Goal: Answer question/provide support: Share knowledge or assist other users

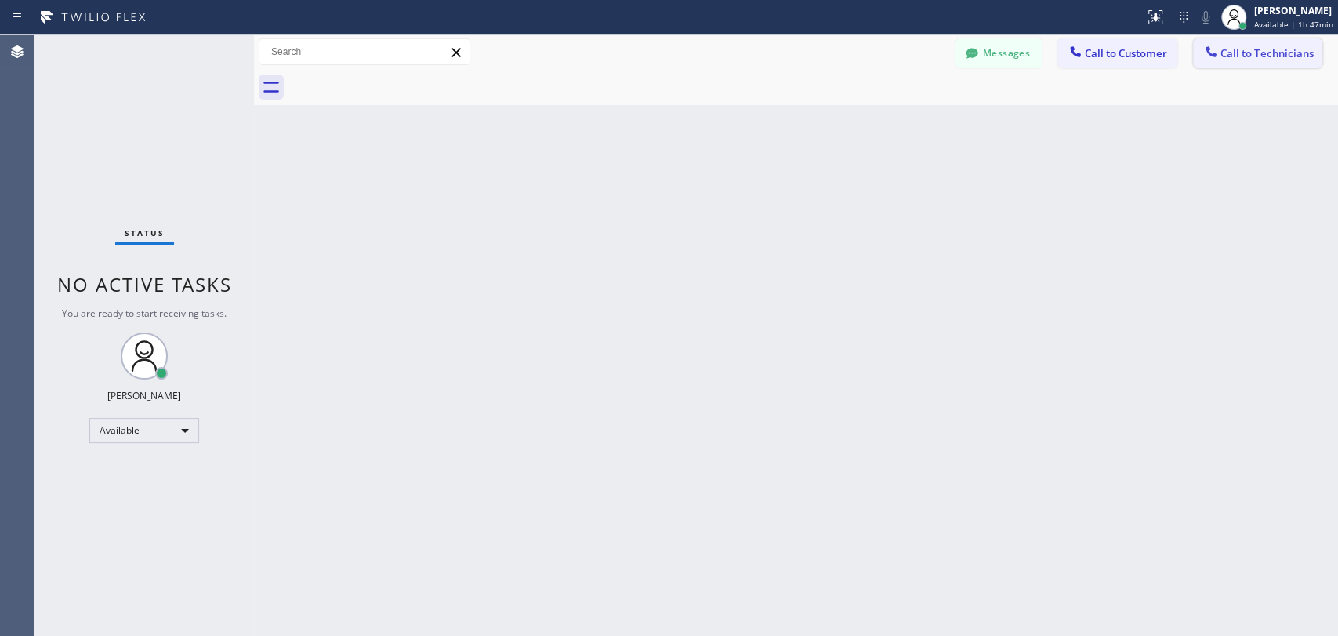
click at [1223, 45] on button "Call to Technicians" at bounding box center [1257, 53] width 129 height 30
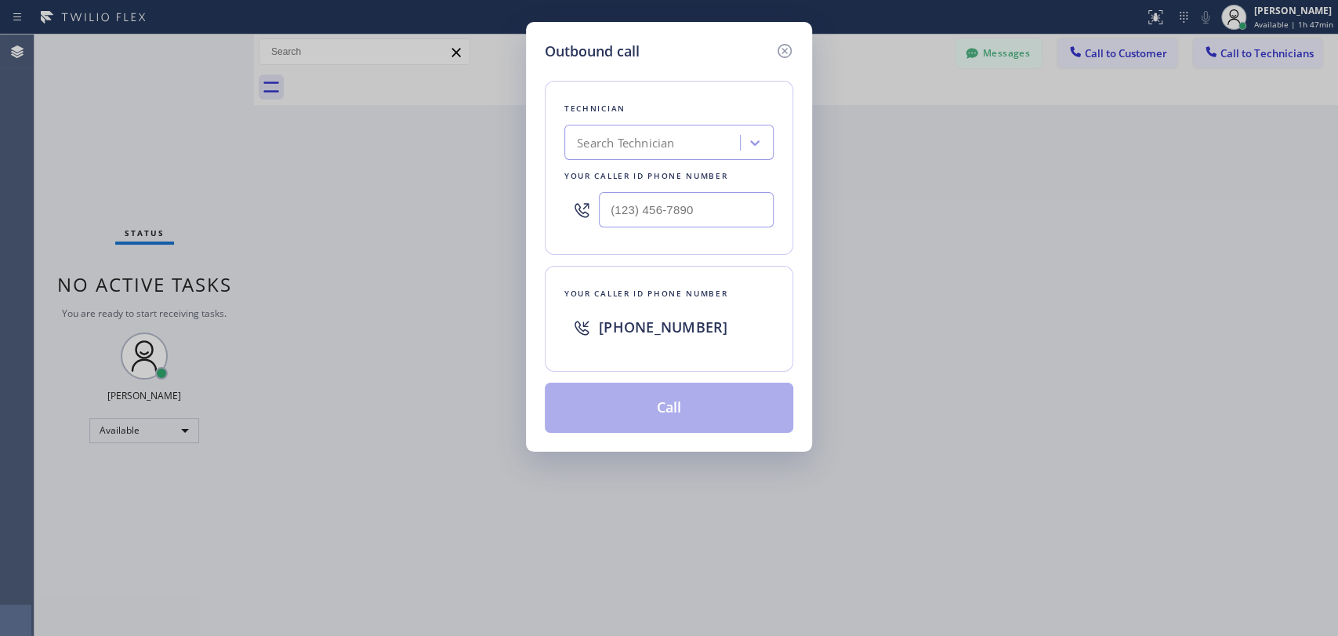
click at [637, 156] on div "Search Technician" at bounding box center [668, 142] width 209 height 35
type input "arme"
click at [691, 176] on div "[PERSON_NAME]" at bounding box center [668, 175] width 209 height 28
type input "[PHONE_NUMBER]"
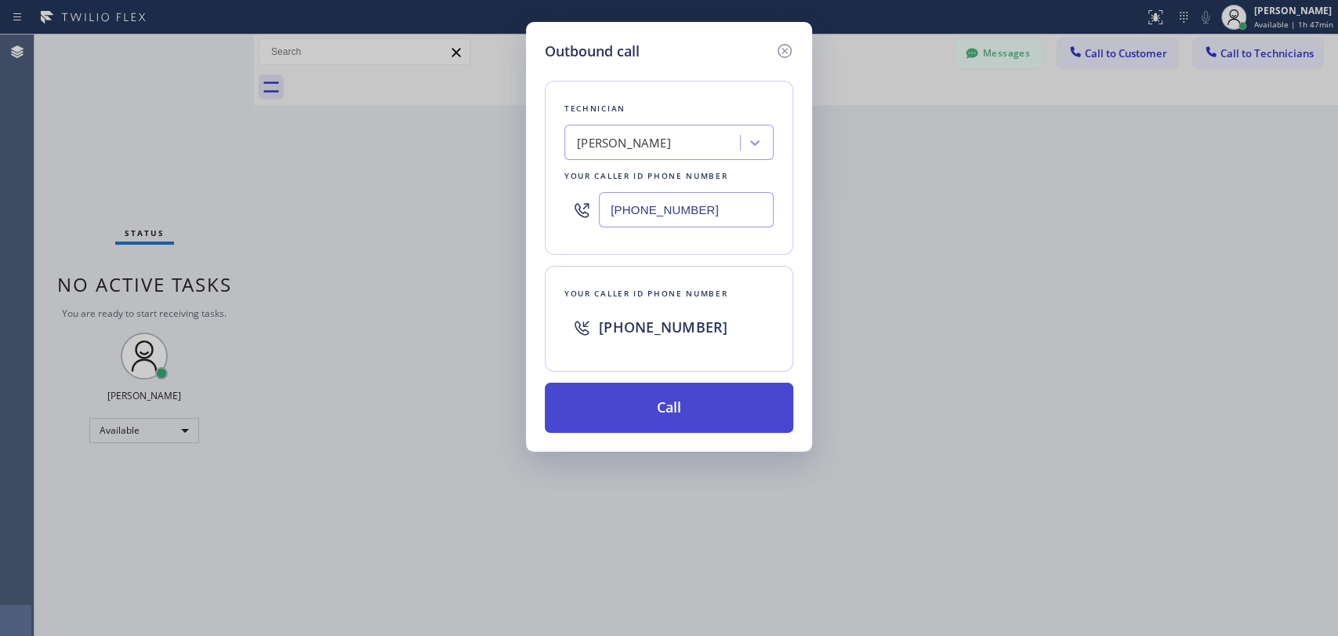
click at [629, 416] on button "Call" at bounding box center [669, 408] width 248 height 50
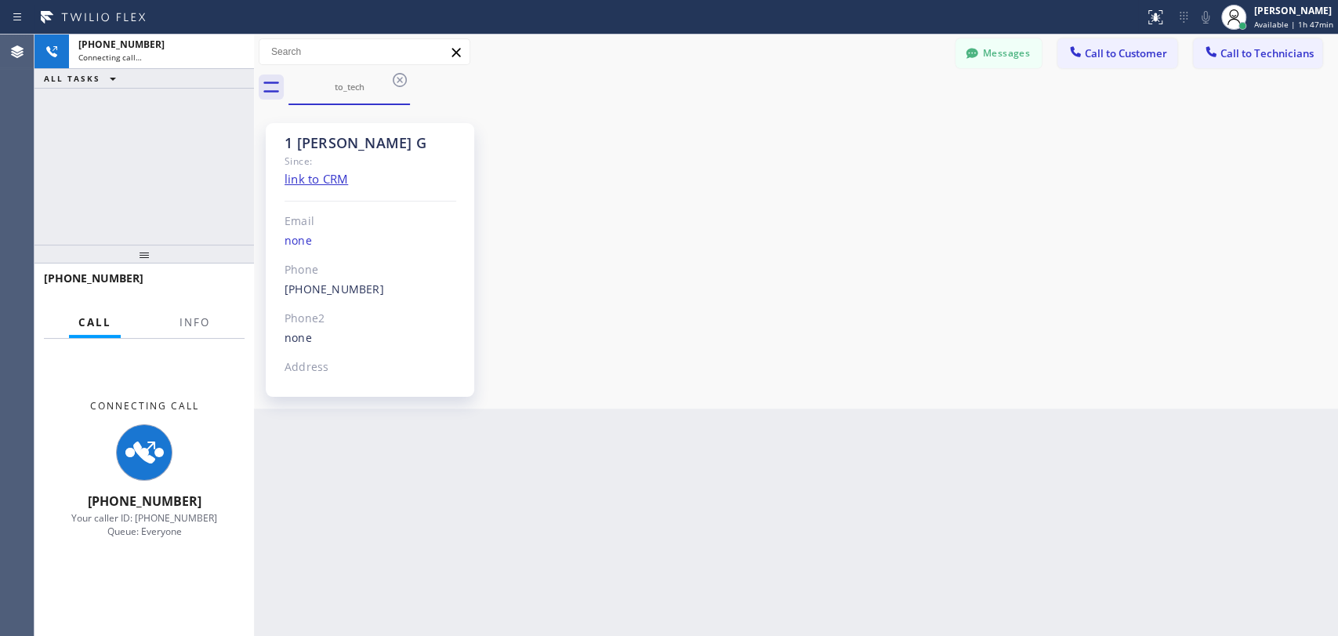
scroll to position [2956, 0]
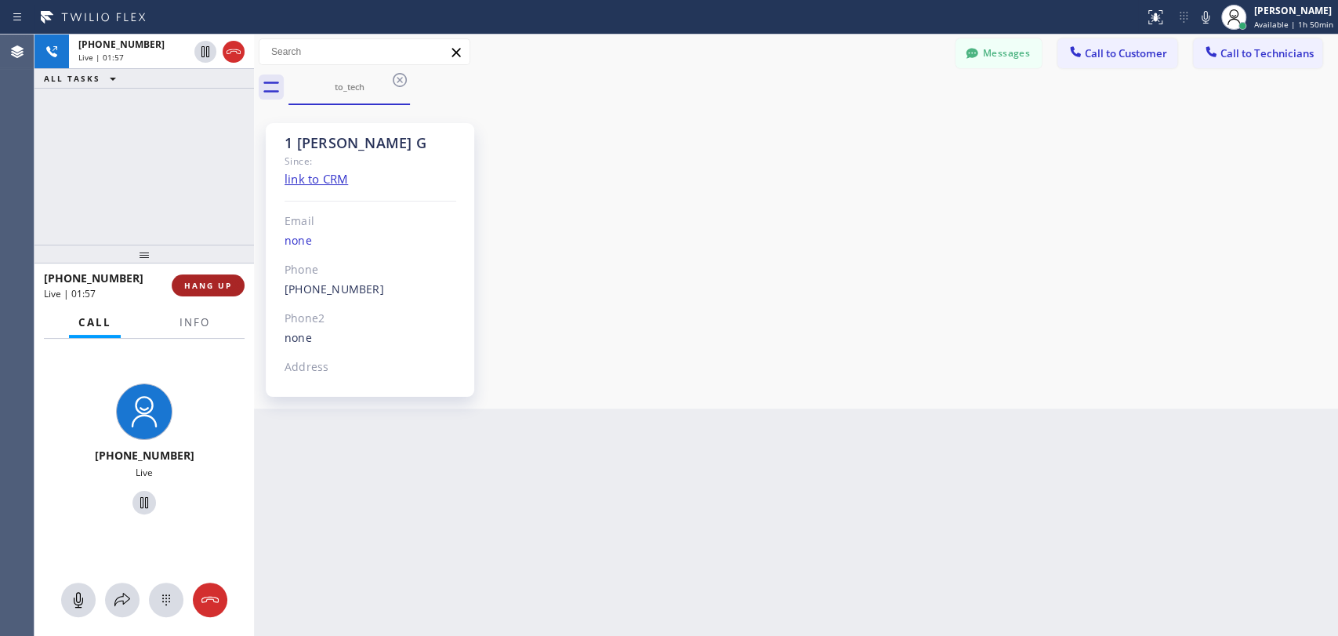
click at [215, 277] on button "HANG UP" at bounding box center [208, 285] width 73 height 22
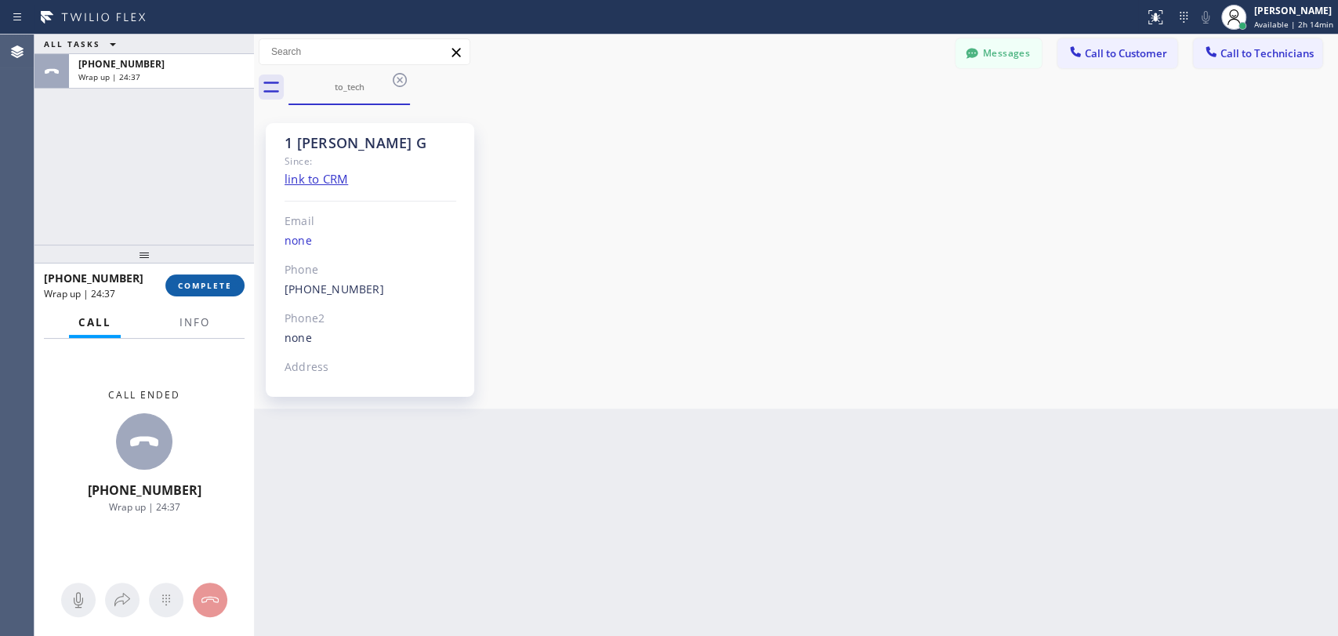
click at [204, 293] on button "COMPLETE" at bounding box center [204, 285] width 79 height 22
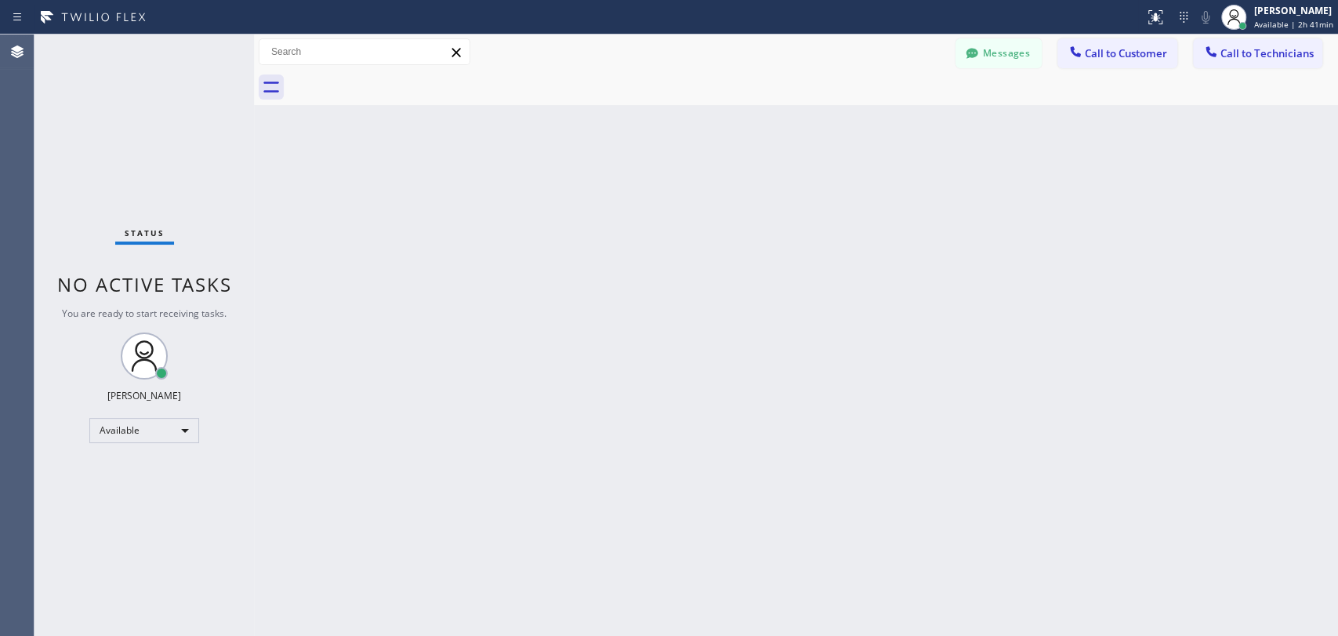
click at [1192, 353] on div "Back to Dashboard Change Sender ID Customers Technicians PH Para Hossein [DATE]…" at bounding box center [796, 334] width 1084 height 601
click at [180, 431] on div "Available" at bounding box center [144, 430] width 110 height 25
click at [173, 491] on li "Unavailable" at bounding box center [143, 490] width 107 height 19
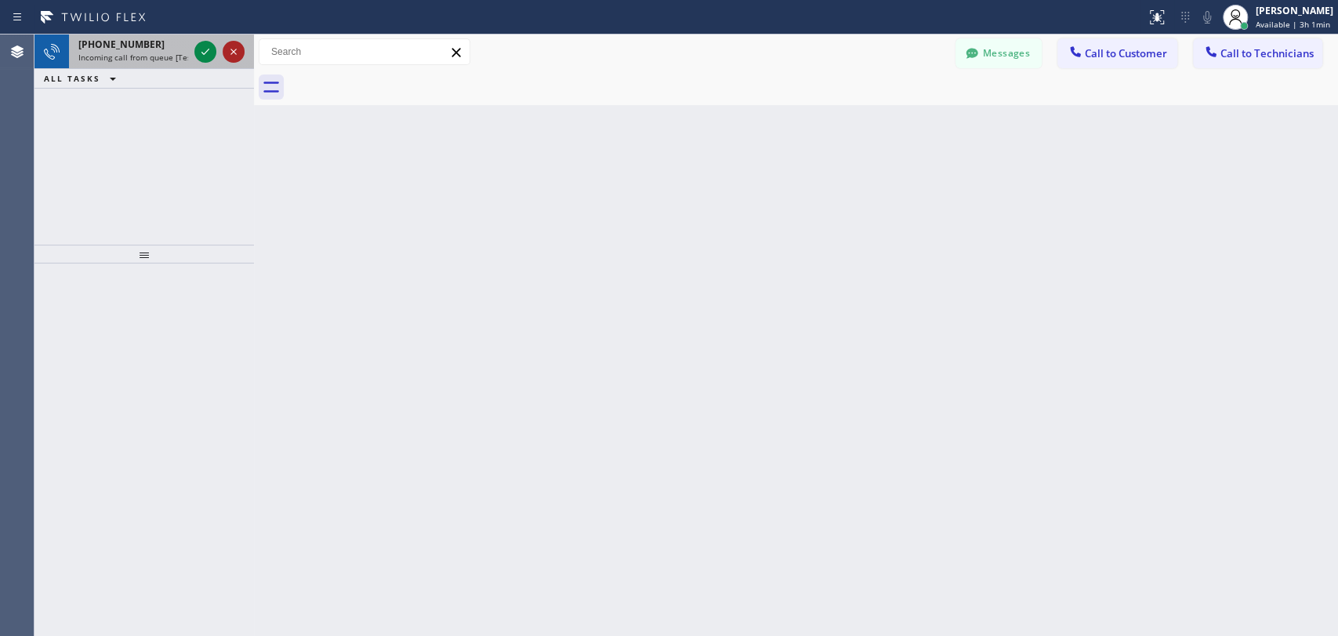
click at [230, 49] on icon at bounding box center [233, 51] width 19 height 19
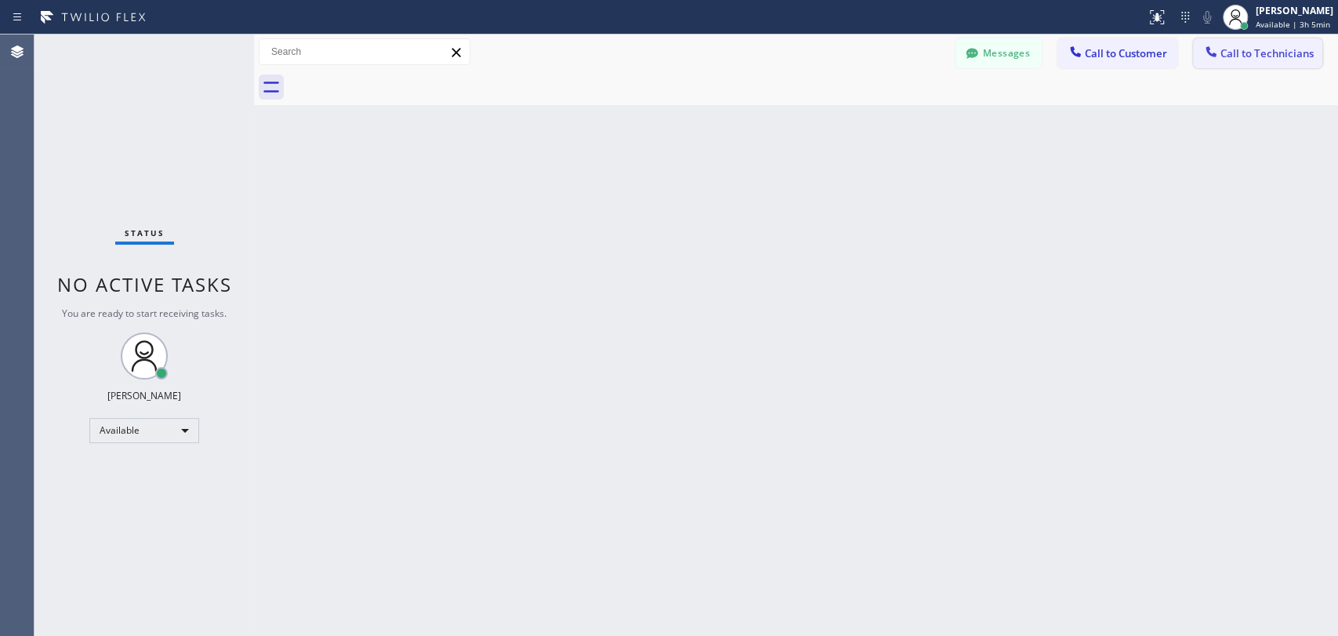
click at [1214, 46] on icon at bounding box center [1211, 52] width 16 height 16
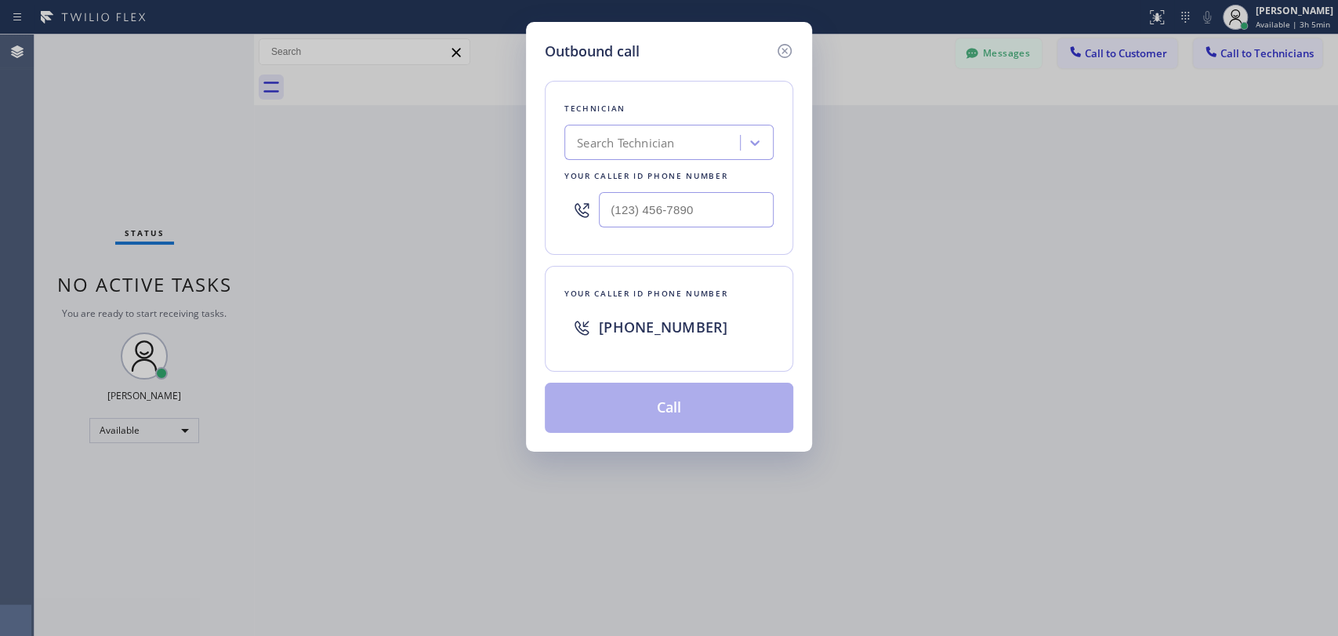
click at [702, 140] on div "Search Technician" at bounding box center [654, 142] width 171 height 27
type input "serg"
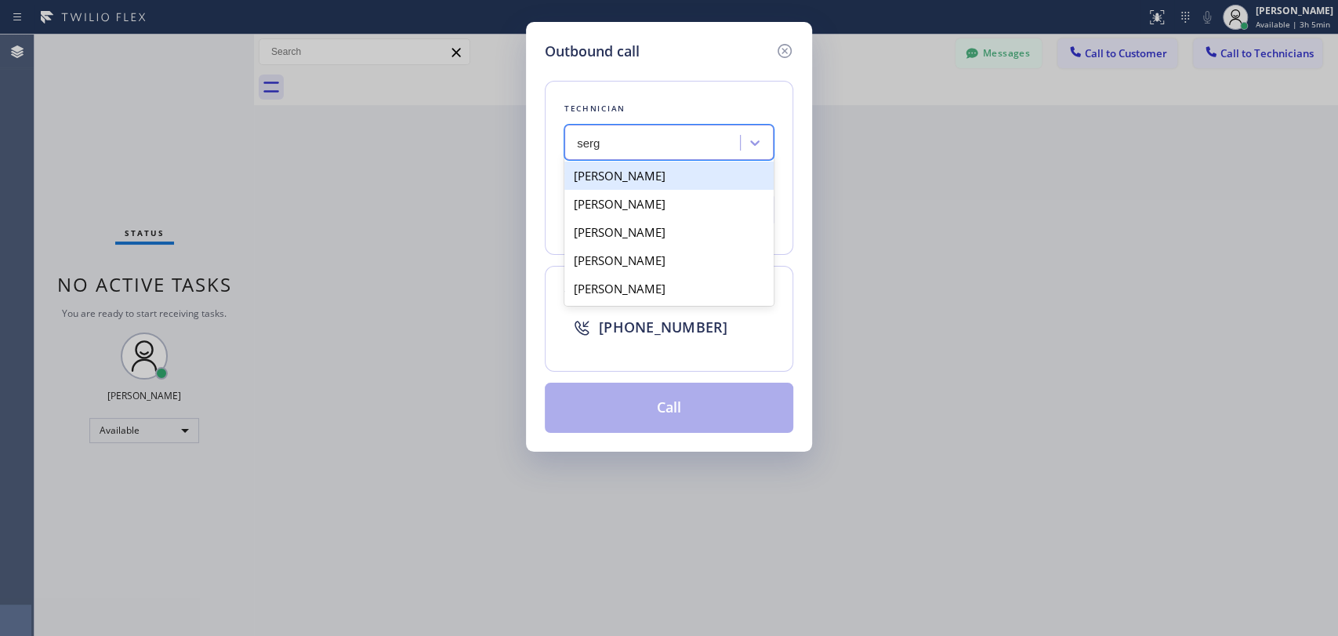
click at [680, 182] on div "[PERSON_NAME]" at bounding box center [668, 175] width 209 height 28
type input "(323) 304-1325"
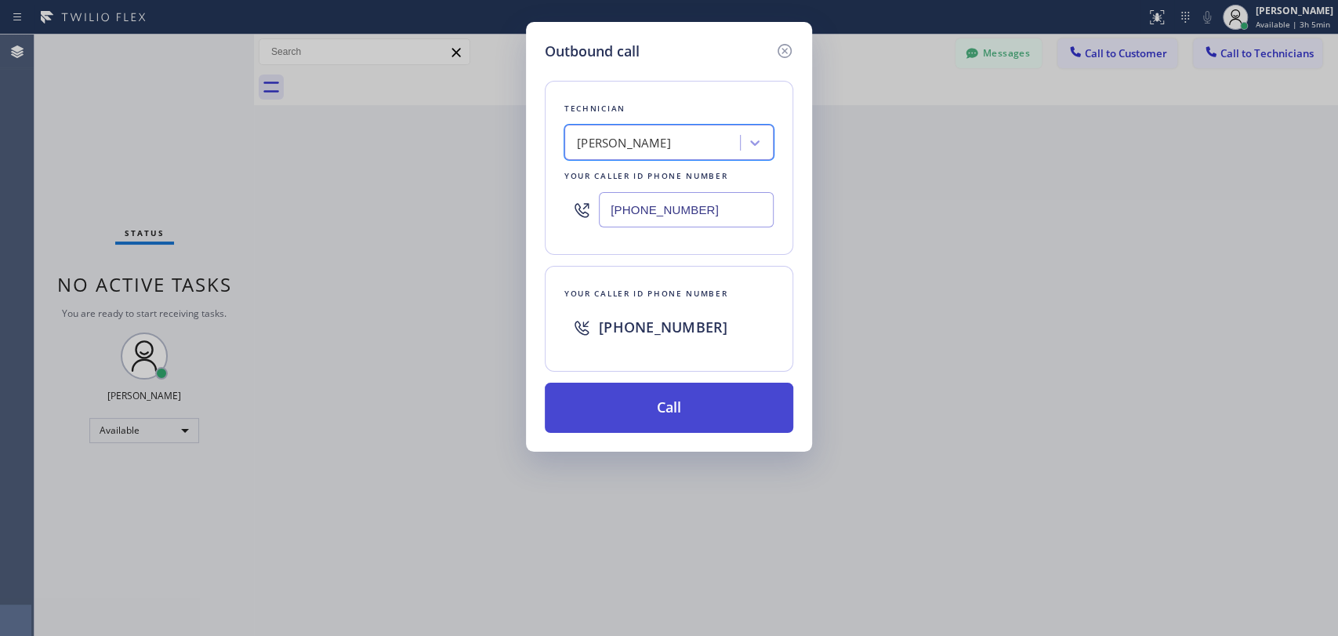
click at [701, 423] on button "Call" at bounding box center [669, 408] width 248 height 50
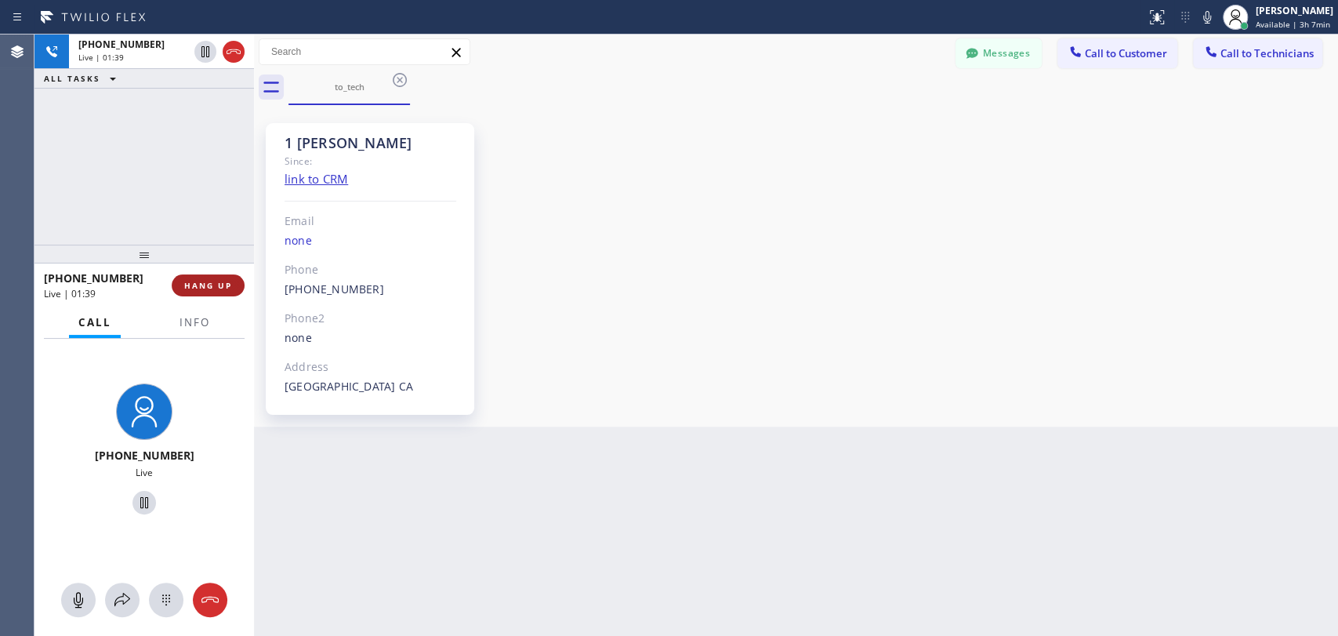
click at [241, 289] on button "HANG UP" at bounding box center [208, 285] width 73 height 22
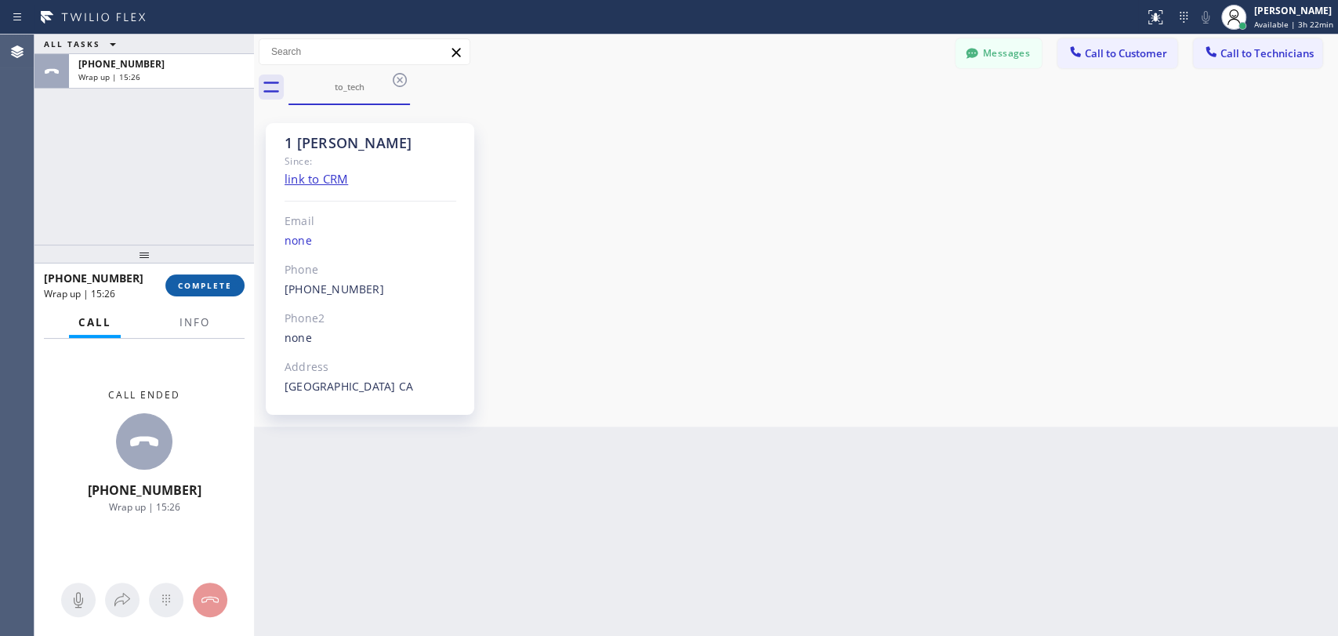
click at [203, 281] on span "COMPLETE" at bounding box center [205, 285] width 54 height 11
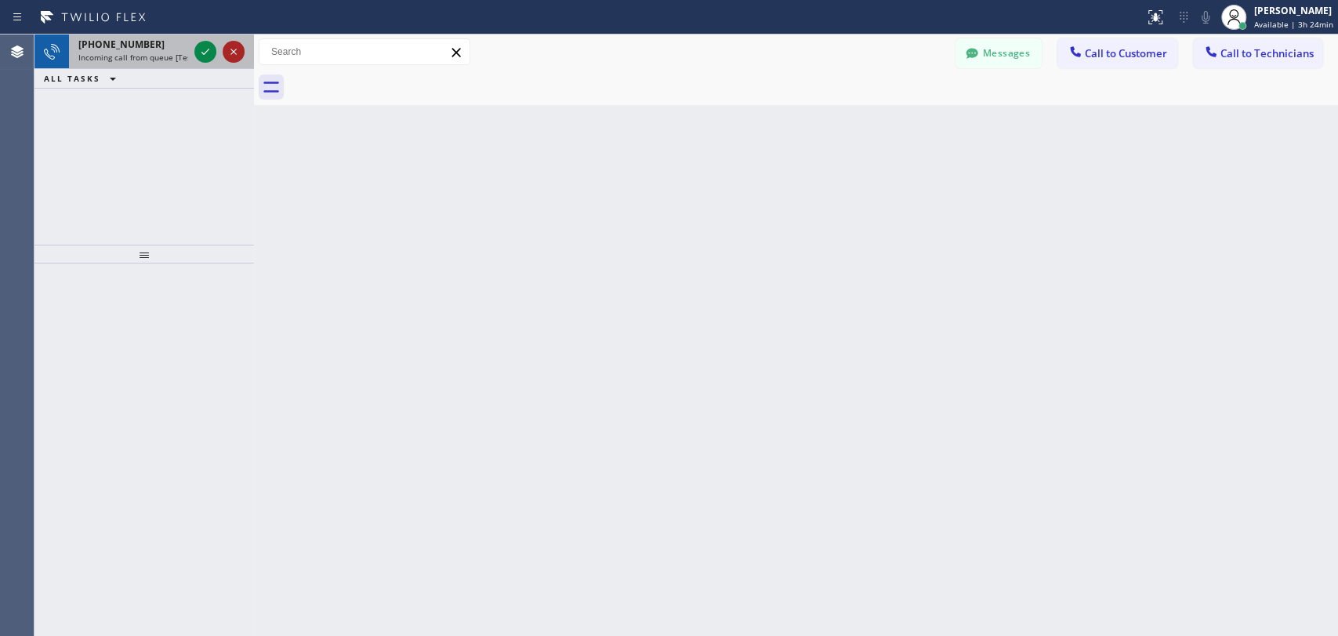
click at [233, 51] on icon at bounding box center [233, 52] width 6 height 6
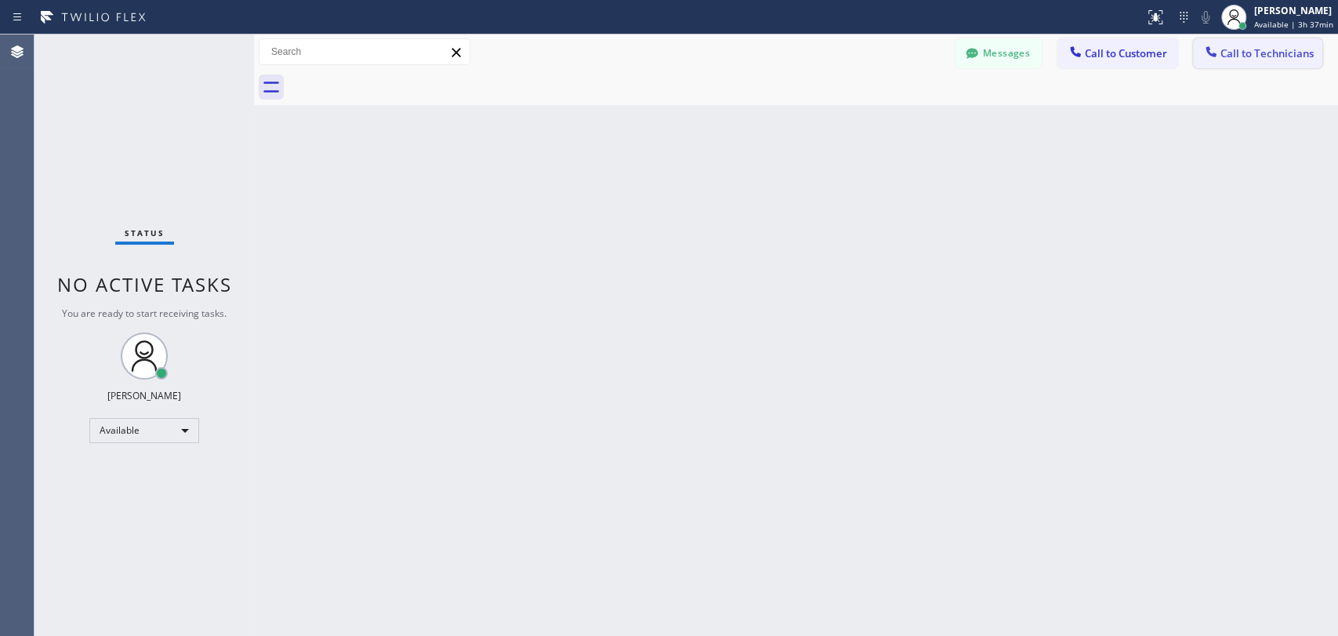
click at [1260, 54] on span "Call to Technicians" at bounding box center [1267, 53] width 93 height 14
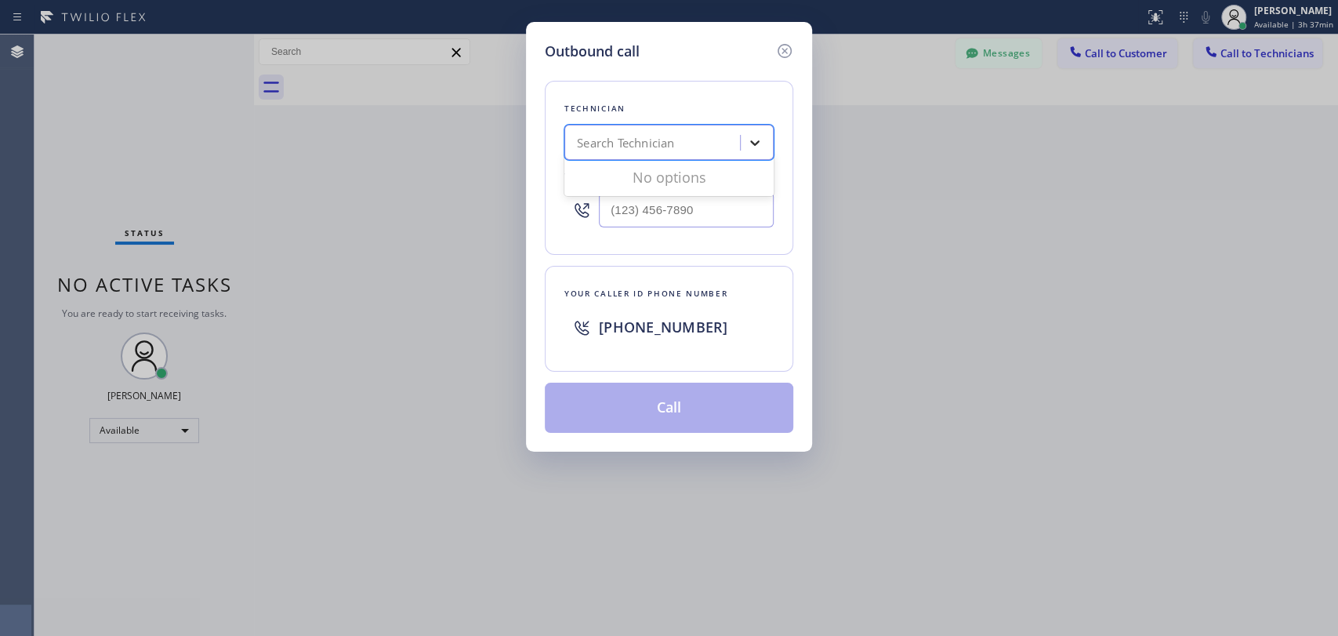
click at [741, 146] on div at bounding box center [755, 143] width 28 height 28
type input "anth"
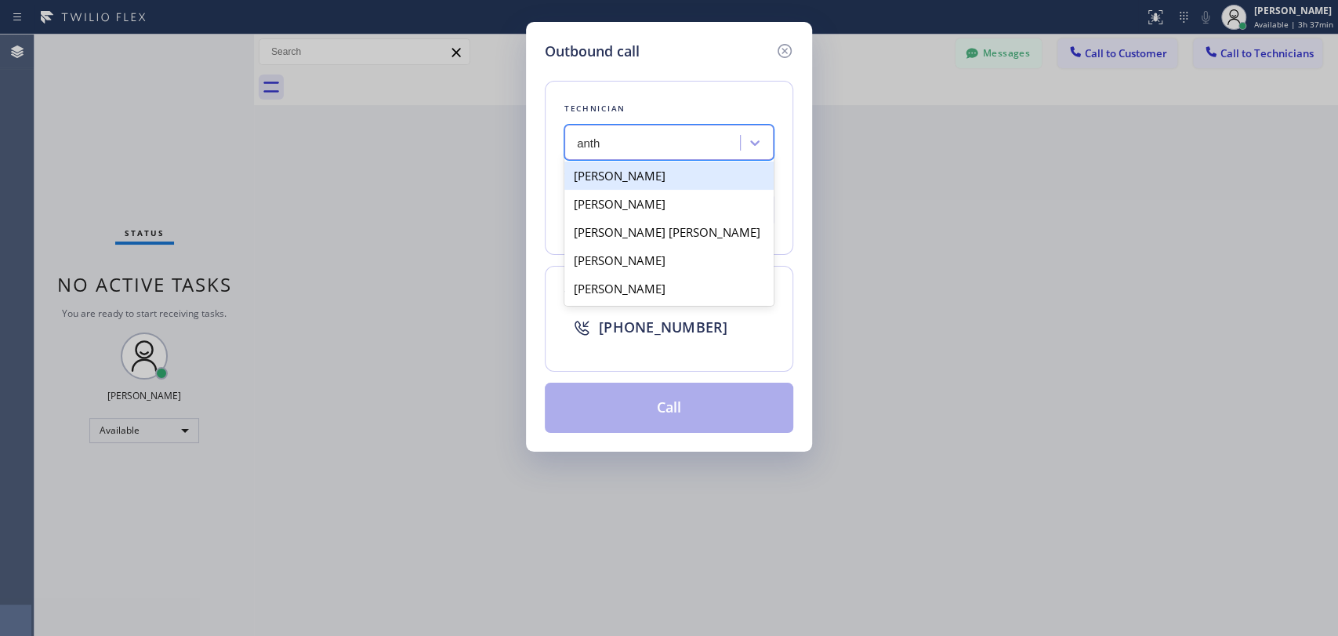
click at [670, 186] on div "Anton Tsykhonya" at bounding box center [668, 175] width 209 height 28
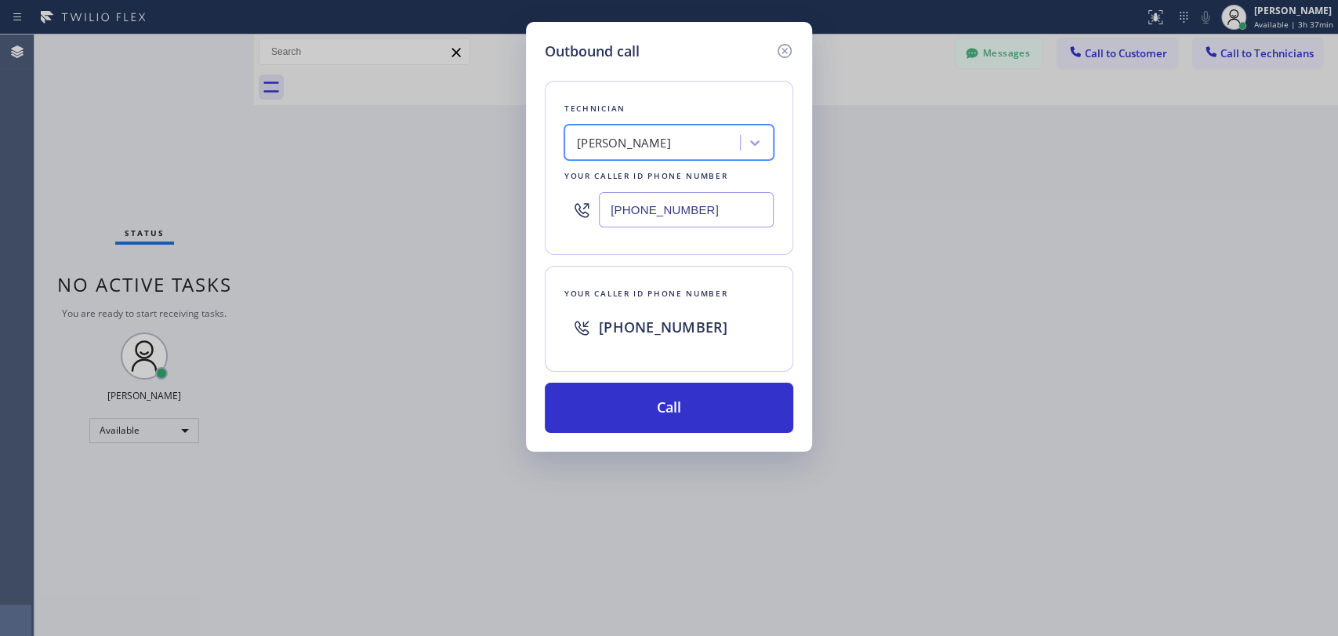
drag, startPoint x: 655, startPoint y: 418, endPoint x: 655, endPoint y: 333, distance: 84.7
click at [656, 418] on button "Call" at bounding box center [669, 408] width 248 height 50
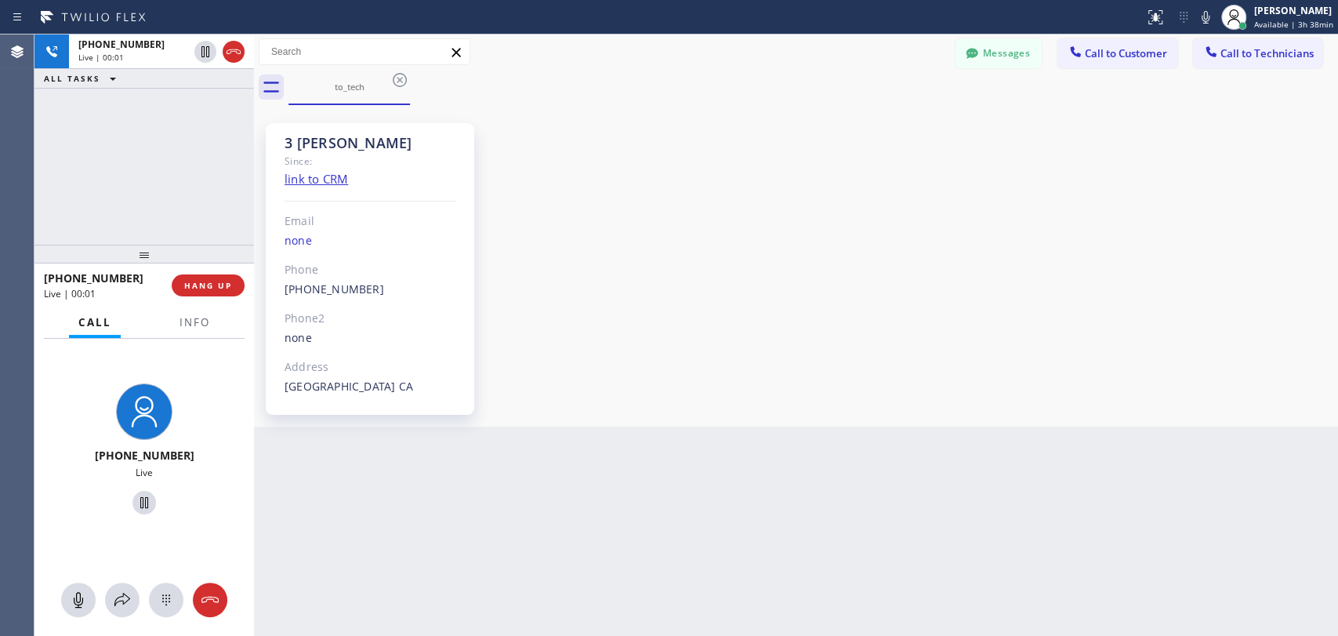
click at [1102, 222] on div "3 Anthony Since: link to CRM Email none Phone (909) 235-8753 Outbound call Tech…" at bounding box center [796, 266] width 1076 height 314
click at [221, 285] on span "HANG UP" at bounding box center [208, 285] width 48 height 11
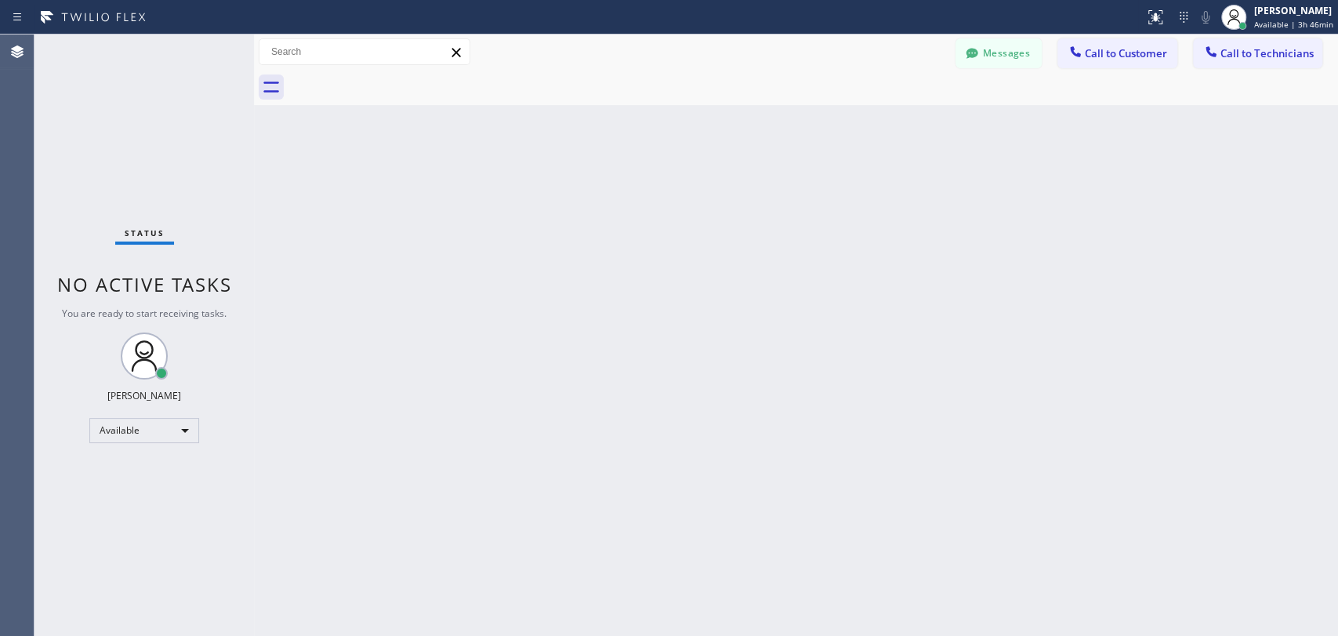
drag, startPoint x: 1217, startPoint y: 327, endPoint x: 1201, endPoint y: 327, distance: 16.5
click at [1217, 327] on div "Back to Dashboard Change Sender ID Customers Technicians TN Travis Nelson 09/05…" at bounding box center [796, 334] width 1084 height 601
click at [188, 434] on div "Available" at bounding box center [144, 430] width 110 height 25
click at [157, 484] on li "Unavailable" at bounding box center [143, 490] width 107 height 19
click at [1256, 50] on span "Call to Technicians" at bounding box center [1267, 53] width 93 height 14
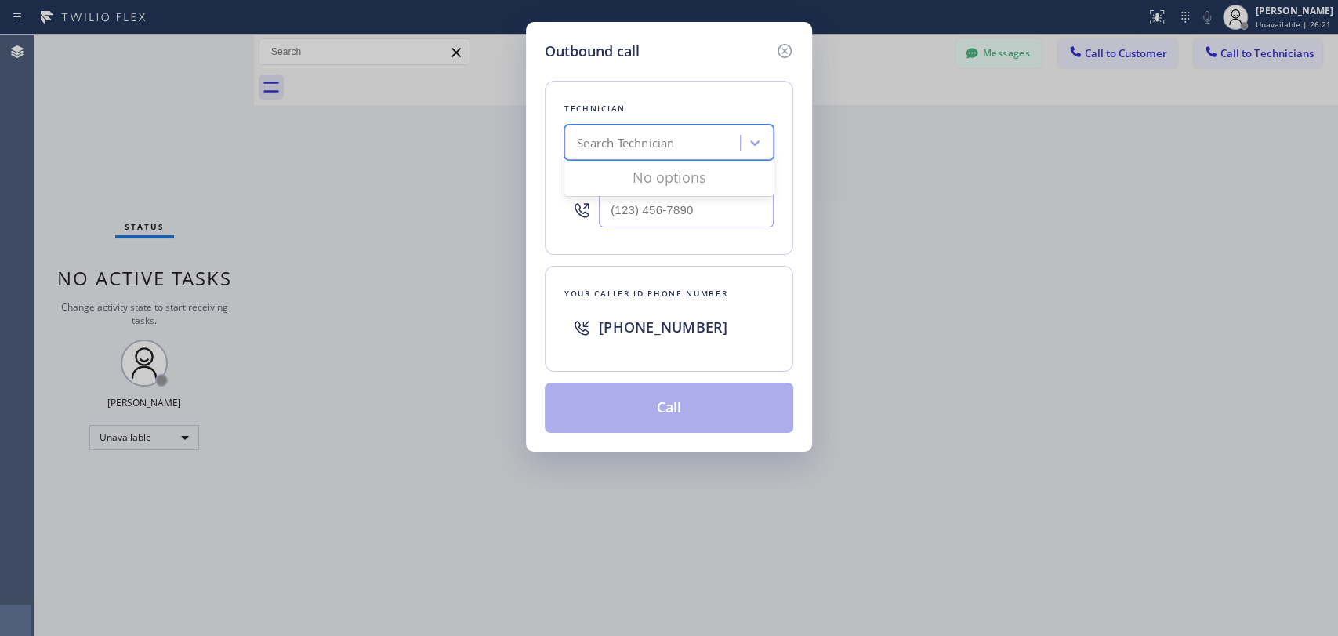
click at [674, 147] on div "Search Technician" at bounding box center [625, 143] width 97 height 18
type input "(___) ___-____"
click at [674, 203] on input "(___) ___-____" at bounding box center [686, 209] width 175 height 35
click at [634, 140] on div "Search Technician" at bounding box center [625, 143] width 97 height 18
type input "вутшы"
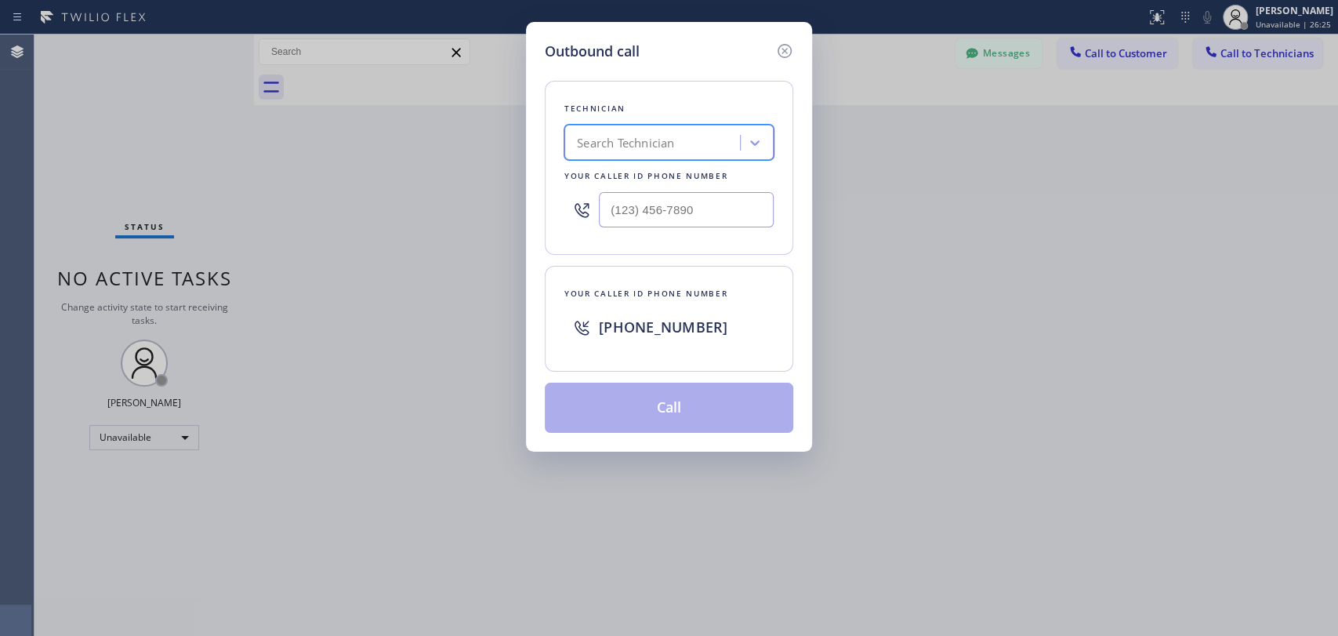
drag, startPoint x: 573, startPoint y: 142, endPoint x: 721, endPoint y: 144, distance: 148.2
click at [721, 144] on div "Search Technician" at bounding box center [654, 142] width 171 height 27
type input "denis"
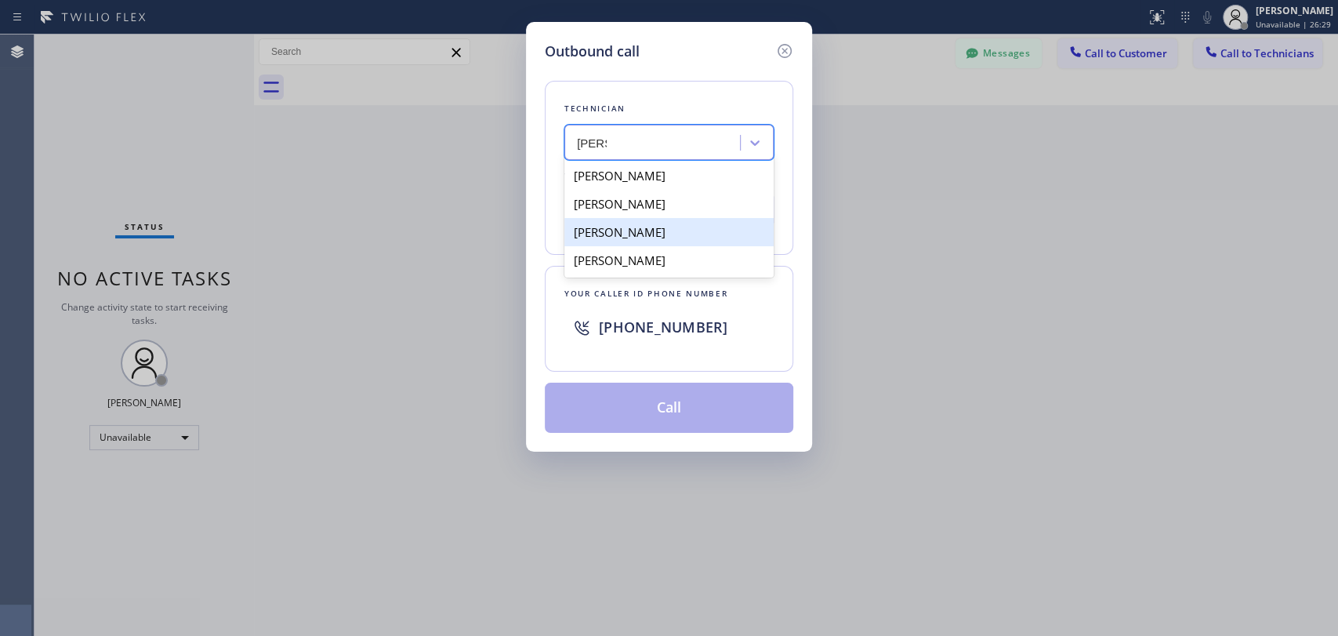
click at [681, 228] on div "Denis Nikolayevich Bolshunov" at bounding box center [668, 232] width 209 height 28
type input "(949) 394-0845"
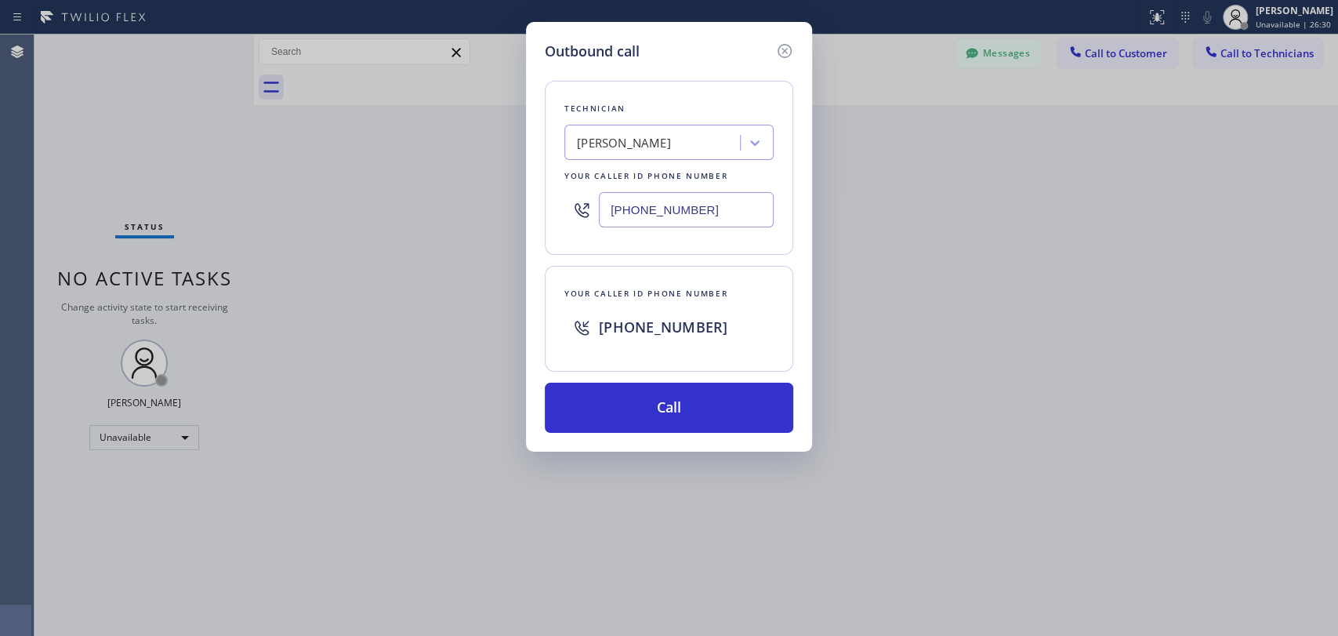
click at [651, 216] on input "(949) 394-0845" at bounding box center [686, 209] width 175 height 35
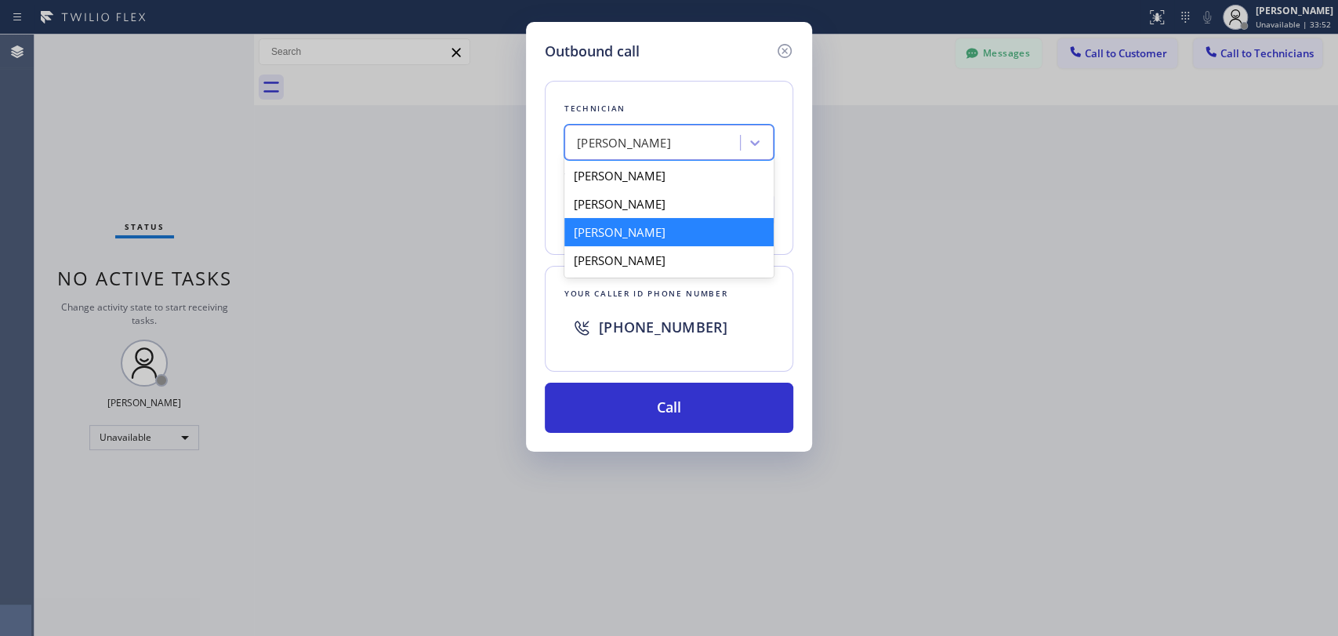
click at [662, 152] on div "Denis Nikolayevich Bolshunov" at bounding box center [654, 142] width 171 height 27
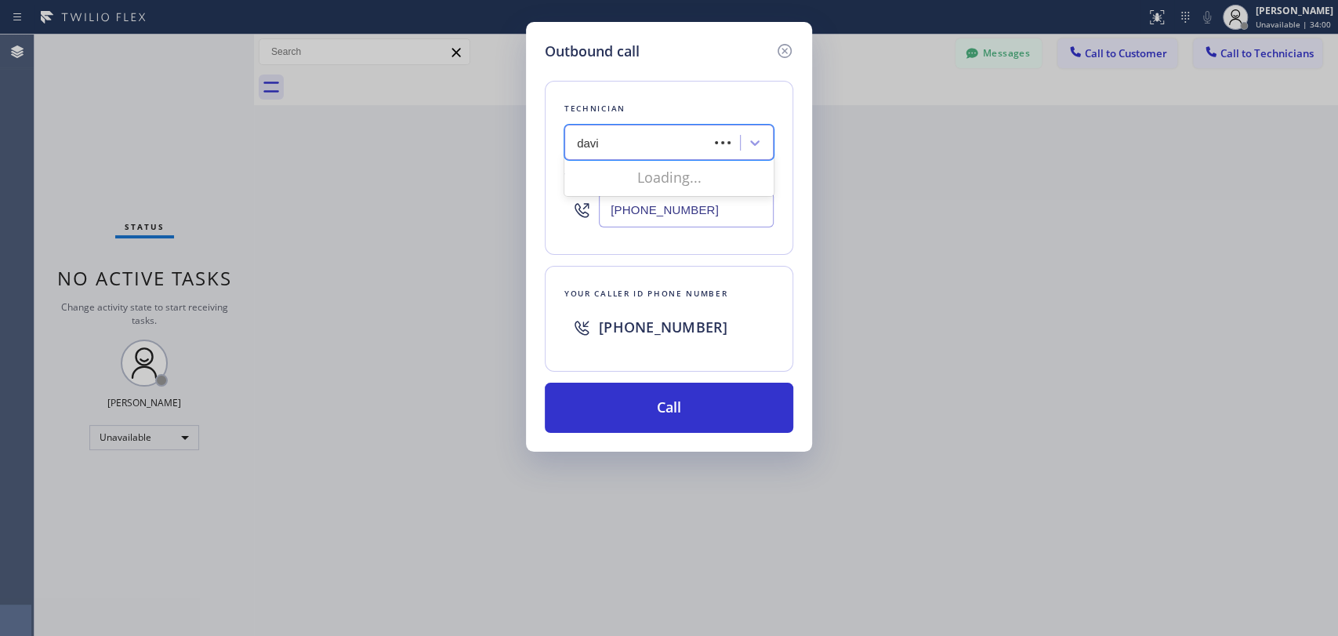
type input "david"
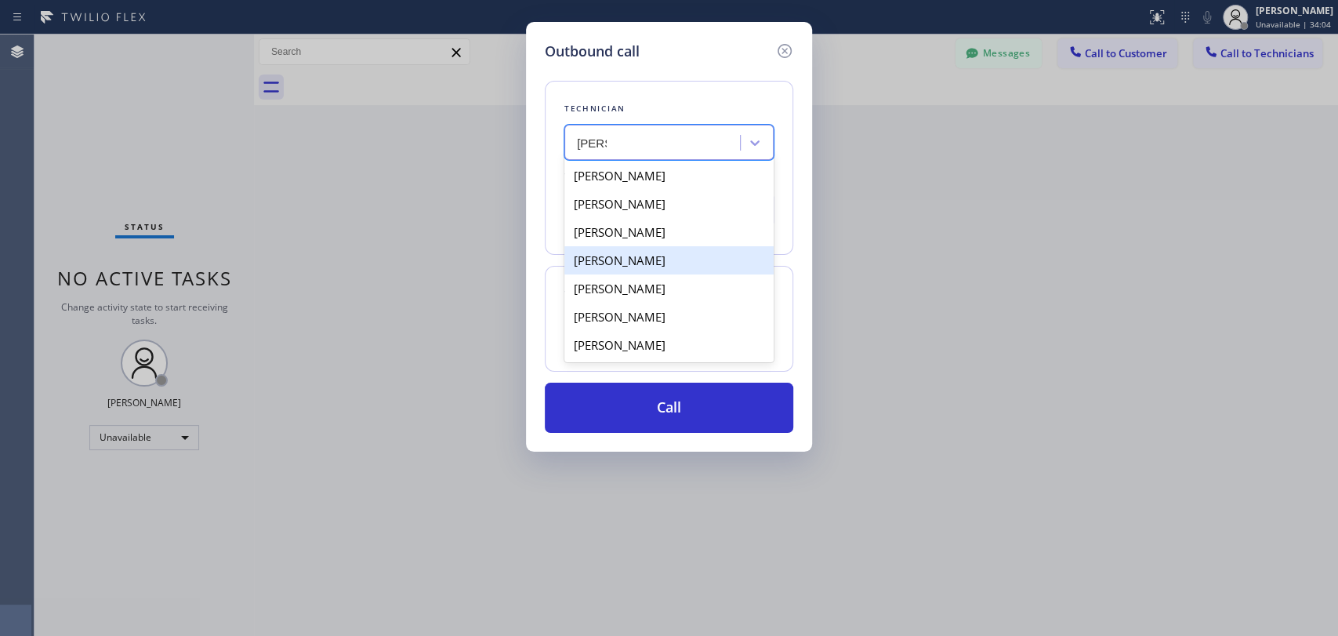
click at [672, 265] on div "David Romero" at bounding box center [668, 260] width 209 height 28
type input "[PHONE_NUMBER]"
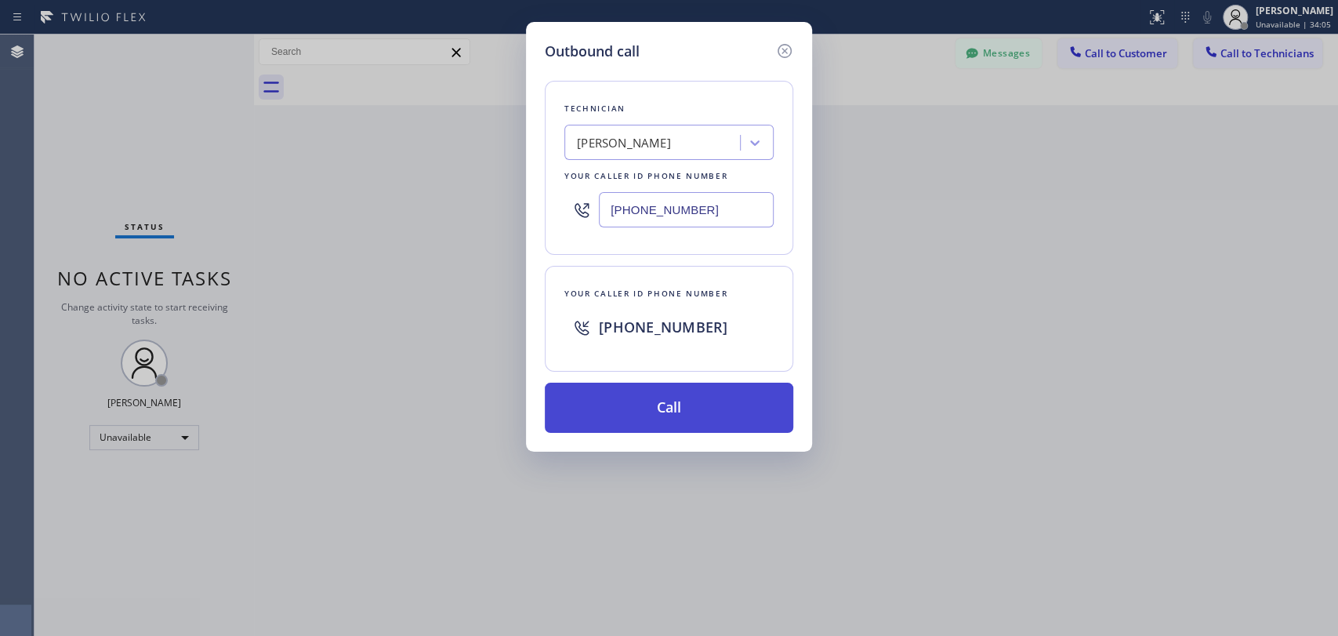
click at [682, 398] on button "Call" at bounding box center [669, 408] width 248 height 50
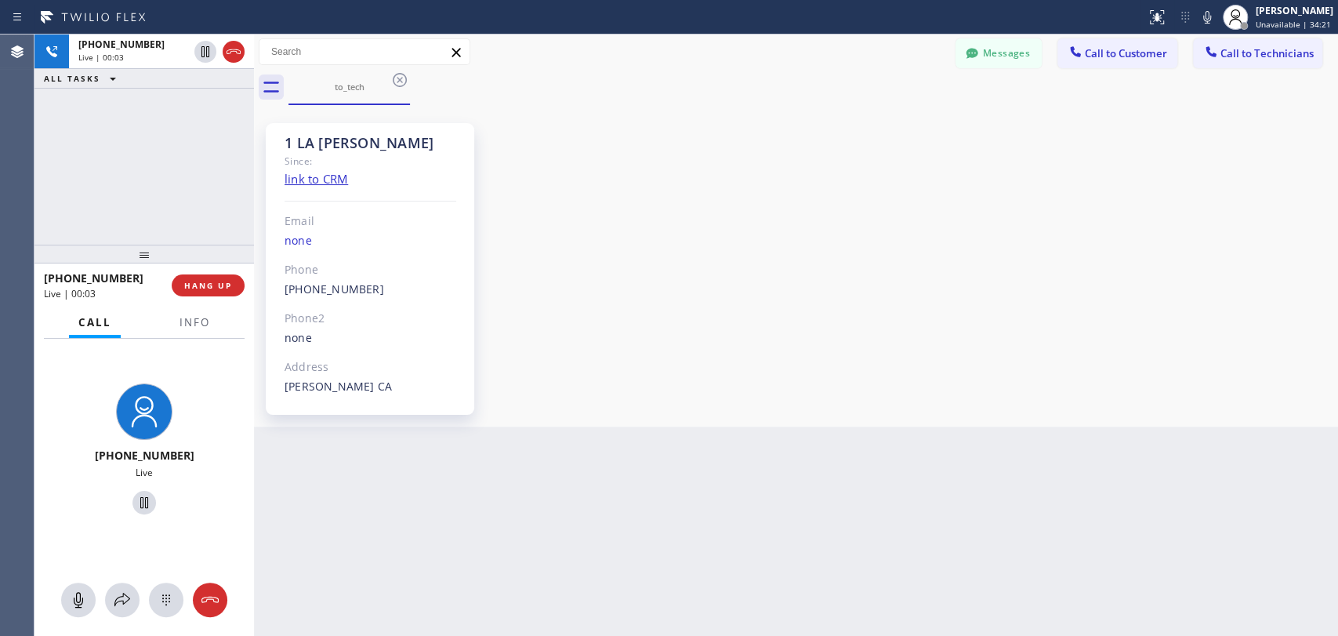
click at [1148, 139] on div "1 LA David Since: link to CRM Email none Phone (323) 579-9547 Outbound call Tec…" at bounding box center [796, 266] width 1076 height 314
drag, startPoint x: 1118, startPoint y: 343, endPoint x: 1064, endPoint y: 326, distance: 56.8
click at [1118, 343] on div "1 LA David Since: link to CRM Email none Phone (323) 579-9547 Outbound call Tec…" at bounding box center [796, 266] width 1076 height 314
click at [215, 287] on span "HANG UP" at bounding box center [208, 285] width 48 height 11
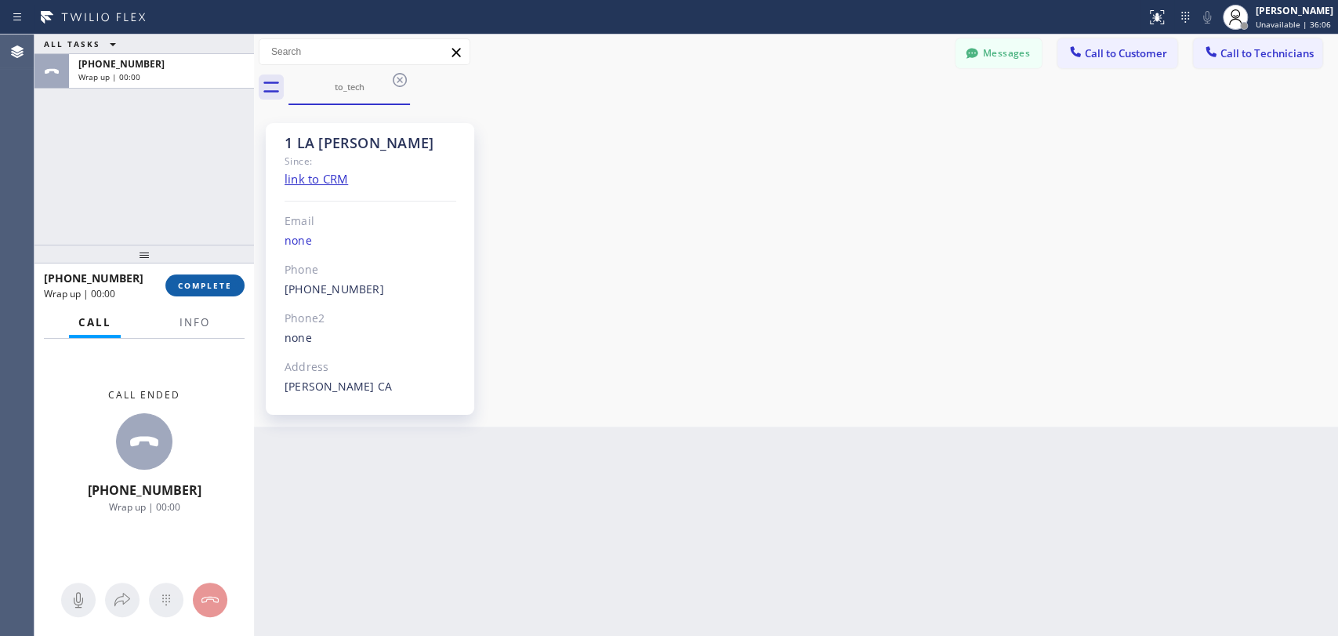
click at [215, 287] on span "COMPLETE" at bounding box center [205, 285] width 54 height 11
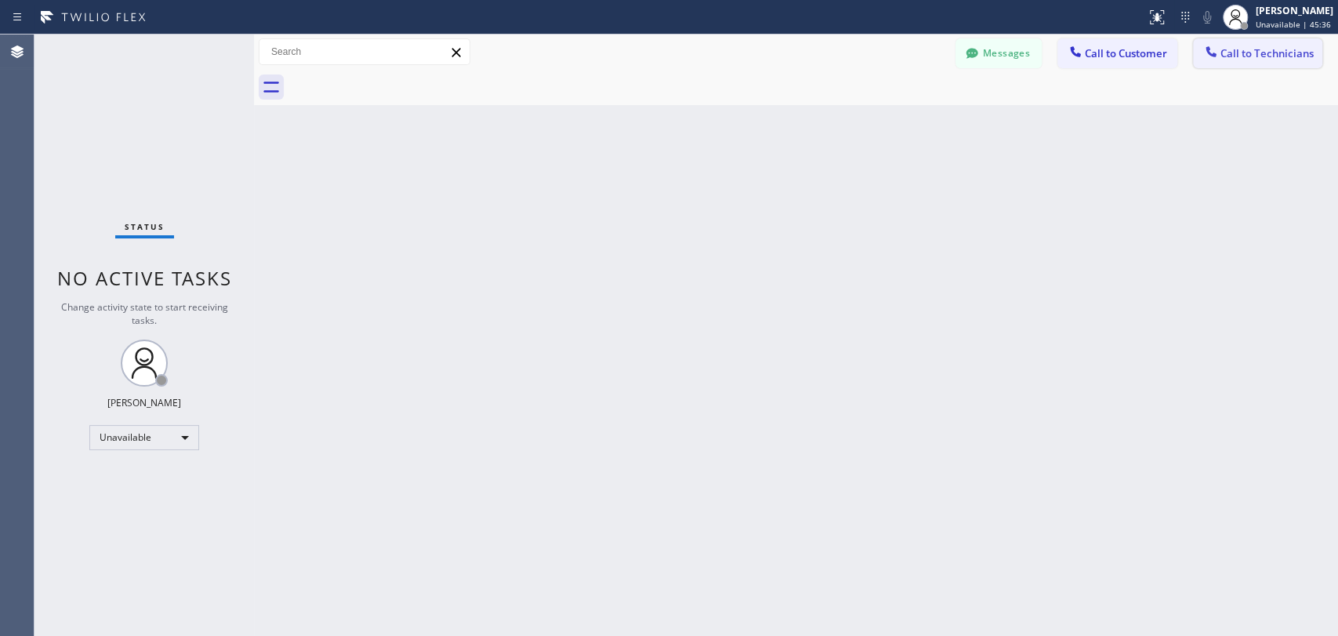
click at [1275, 60] on span "Call to Technicians" at bounding box center [1267, 53] width 93 height 14
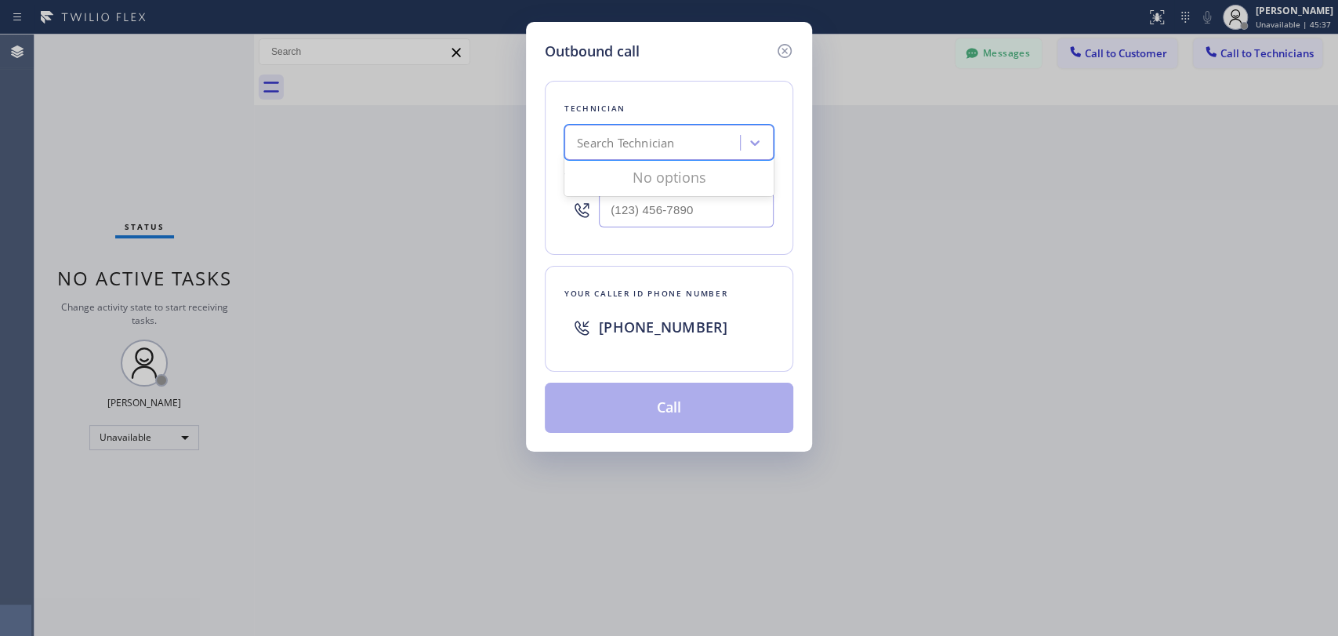
click at [651, 152] on div "Search Technician" at bounding box center [654, 142] width 171 height 27
type input "vict"
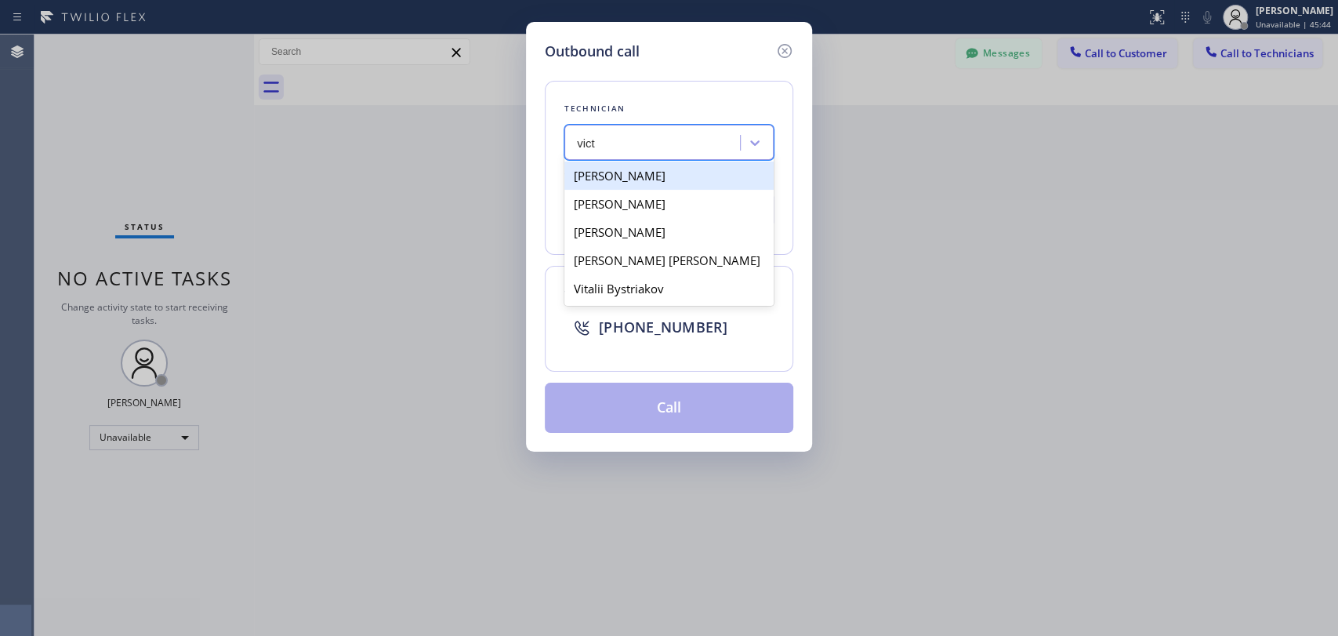
click at [652, 181] on div "[PERSON_NAME]" at bounding box center [668, 175] width 209 height 28
type input "(253) 625-6418"
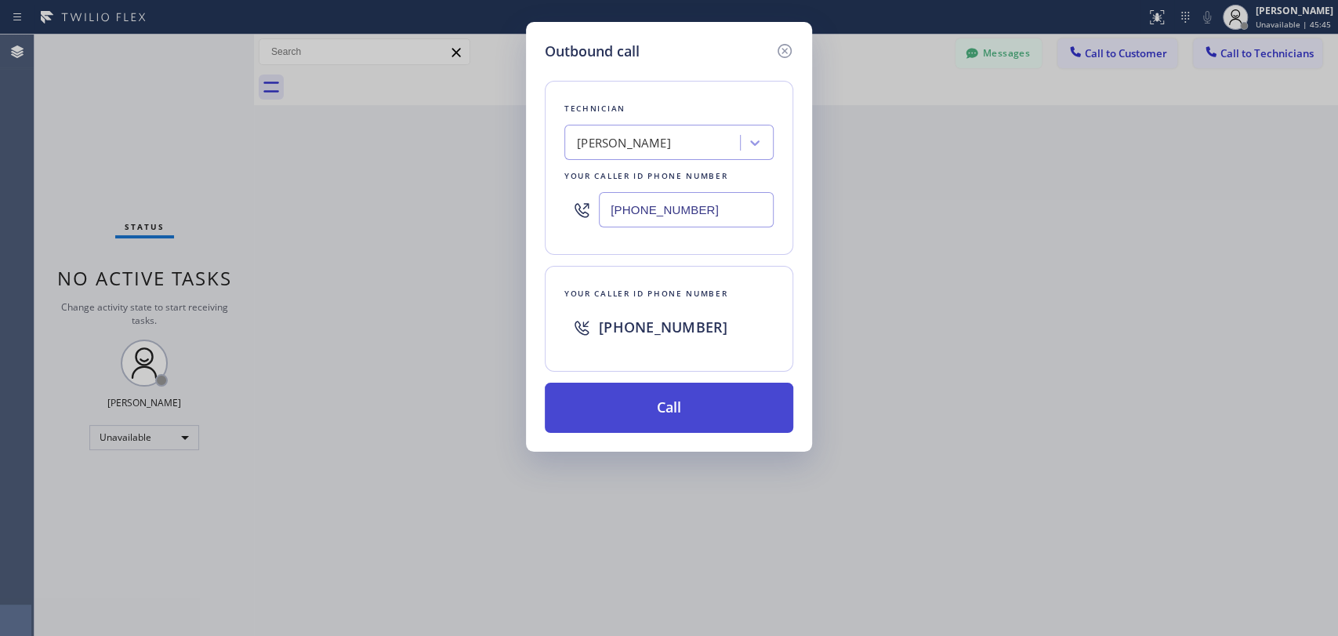
click at [675, 407] on button "Call" at bounding box center [669, 408] width 248 height 50
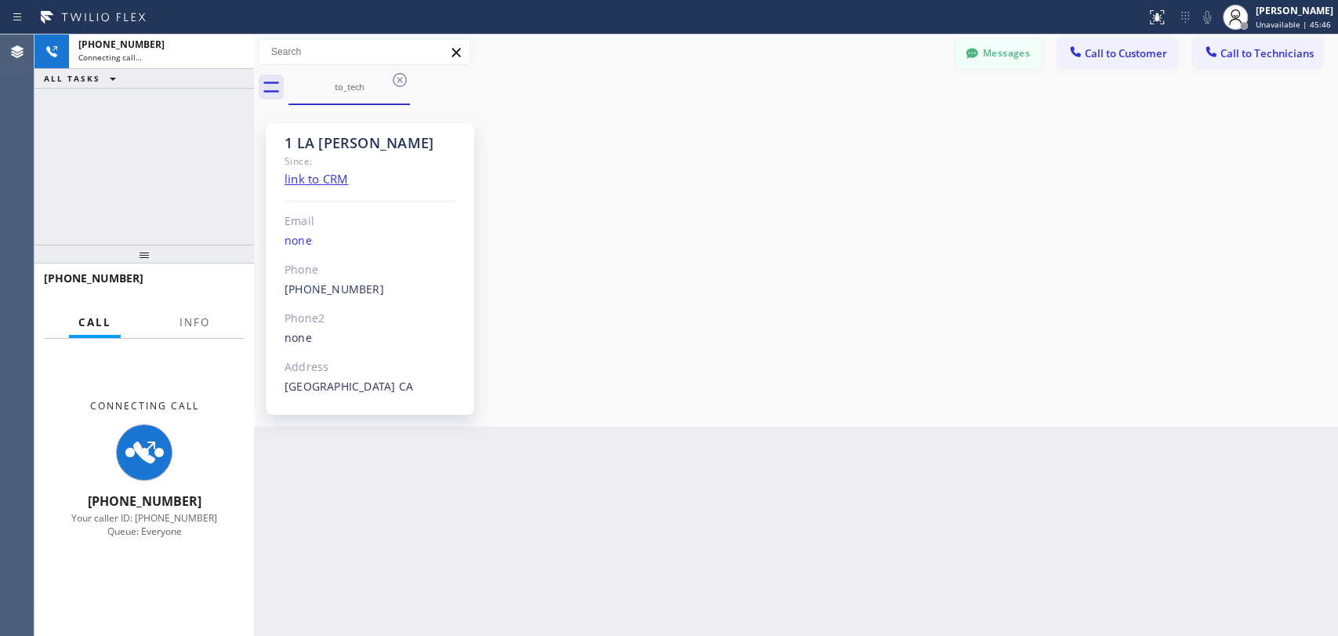
scroll to position [3781, 0]
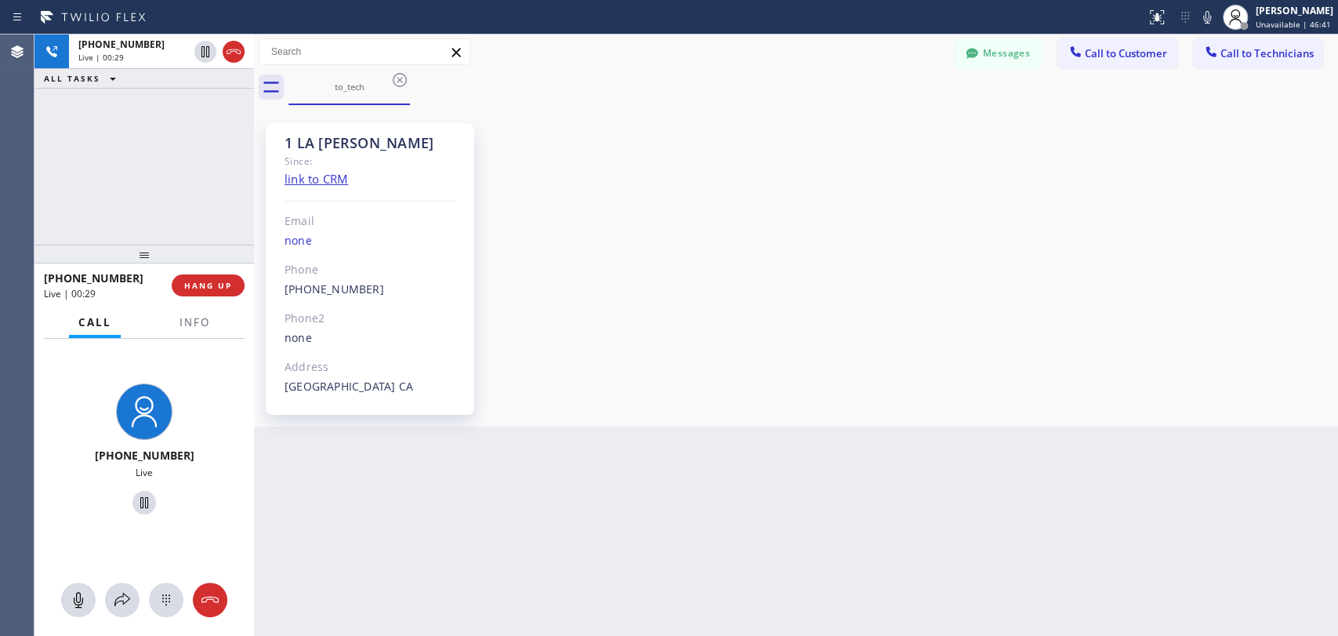
drag, startPoint x: 1080, startPoint y: 241, endPoint x: 1055, endPoint y: 237, distance: 25.4
click at [1081, 241] on div "1 LA Victor Since: link to CRM Email none Phone (253) 625-6418 Outbound call Te…" at bounding box center [796, 266] width 1076 height 314
click at [223, 281] on span "HANG UP" at bounding box center [208, 285] width 48 height 11
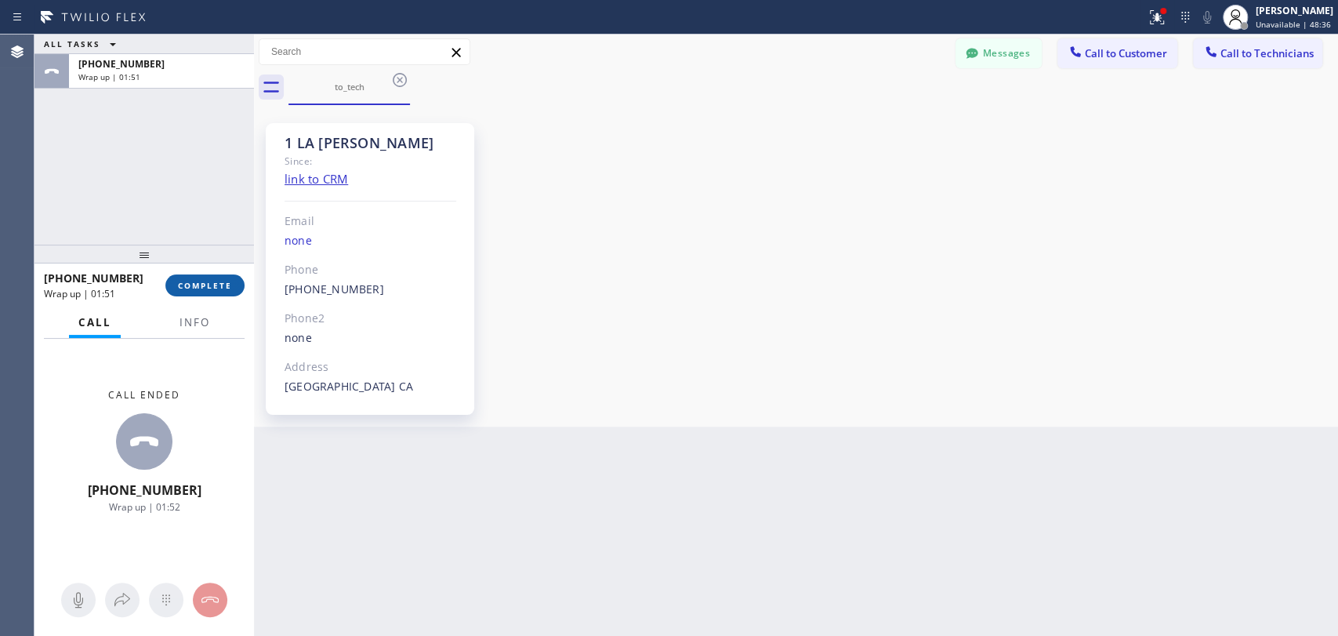
click at [217, 282] on span "COMPLETE" at bounding box center [205, 285] width 54 height 11
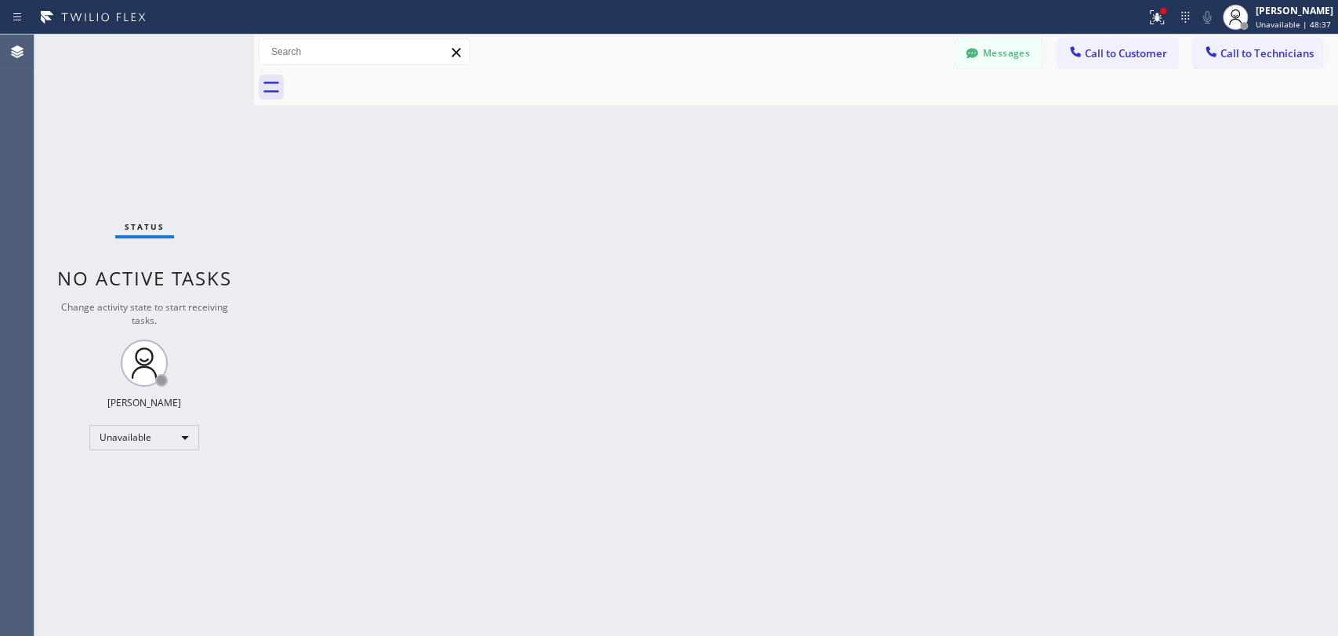
click at [161, 448] on div "Status No active tasks Change activity state to start receiving tasks. Maria Ta…" at bounding box center [143, 334] width 219 height 601
click at [161, 436] on div "Unavailable" at bounding box center [144, 437] width 110 height 25
click at [154, 480] on li "Available" at bounding box center [143, 476] width 107 height 19
click at [151, 426] on div "Available" at bounding box center [144, 430] width 110 height 25
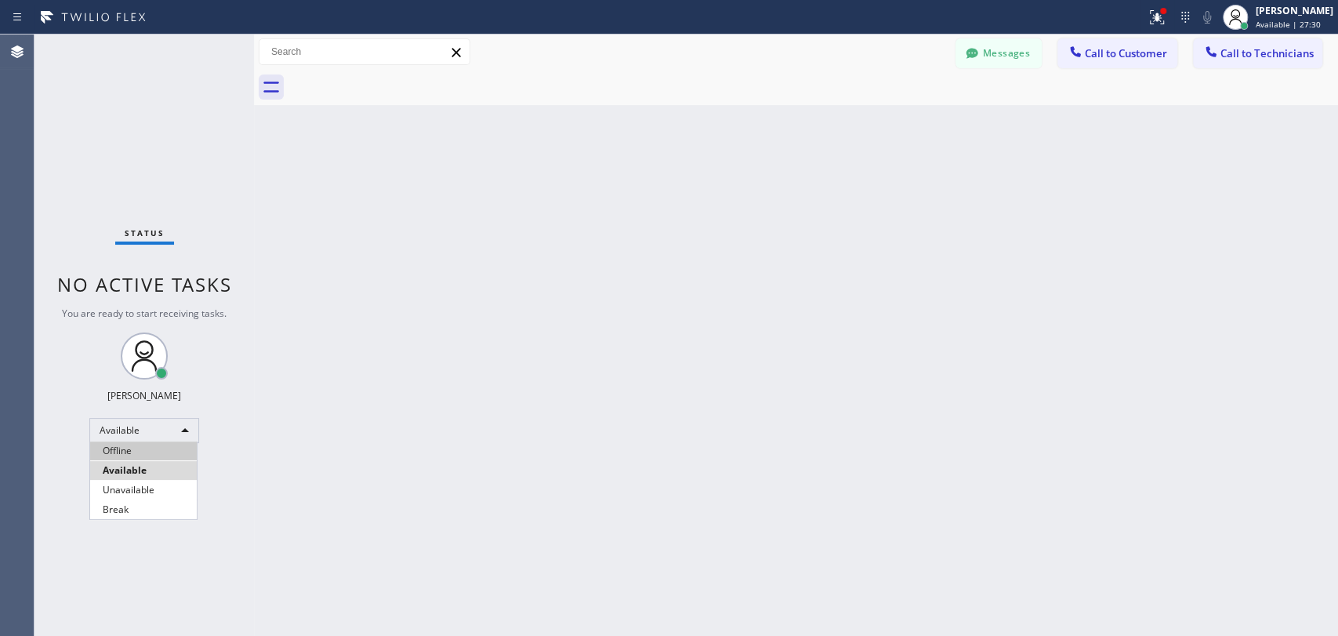
click at [110, 453] on li "Offline" at bounding box center [143, 450] width 107 height 19
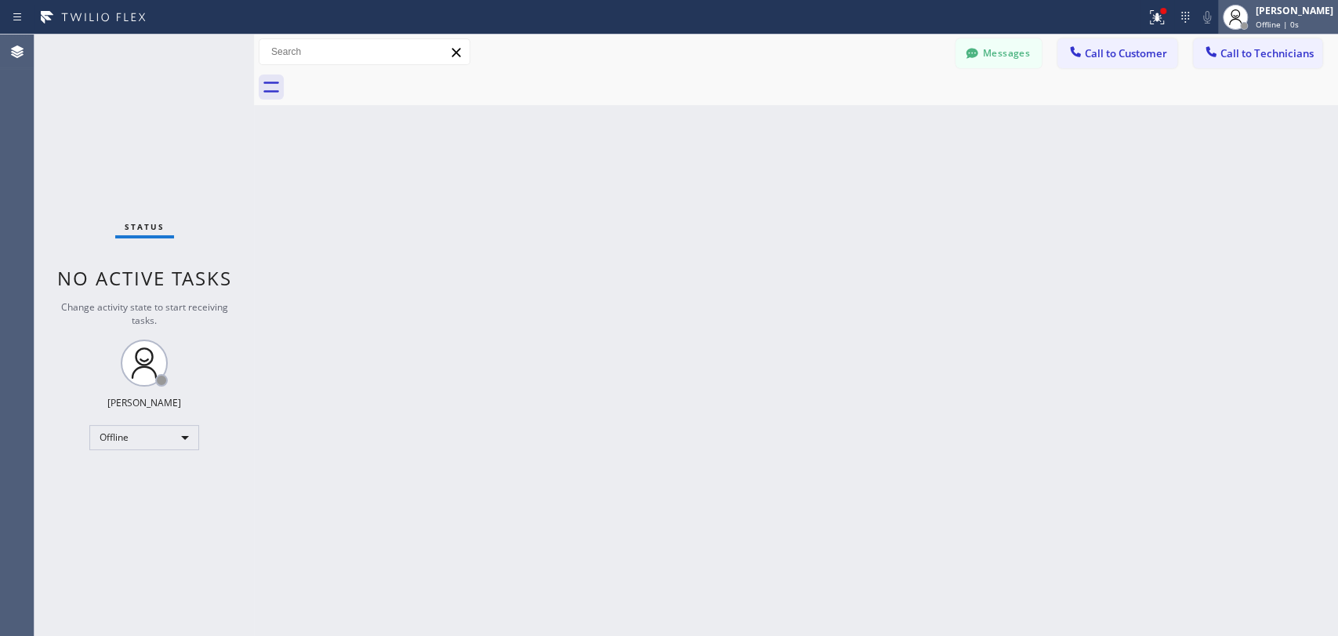
click at [1271, 27] on span "Offline | 0s" at bounding box center [1277, 24] width 43 height 11
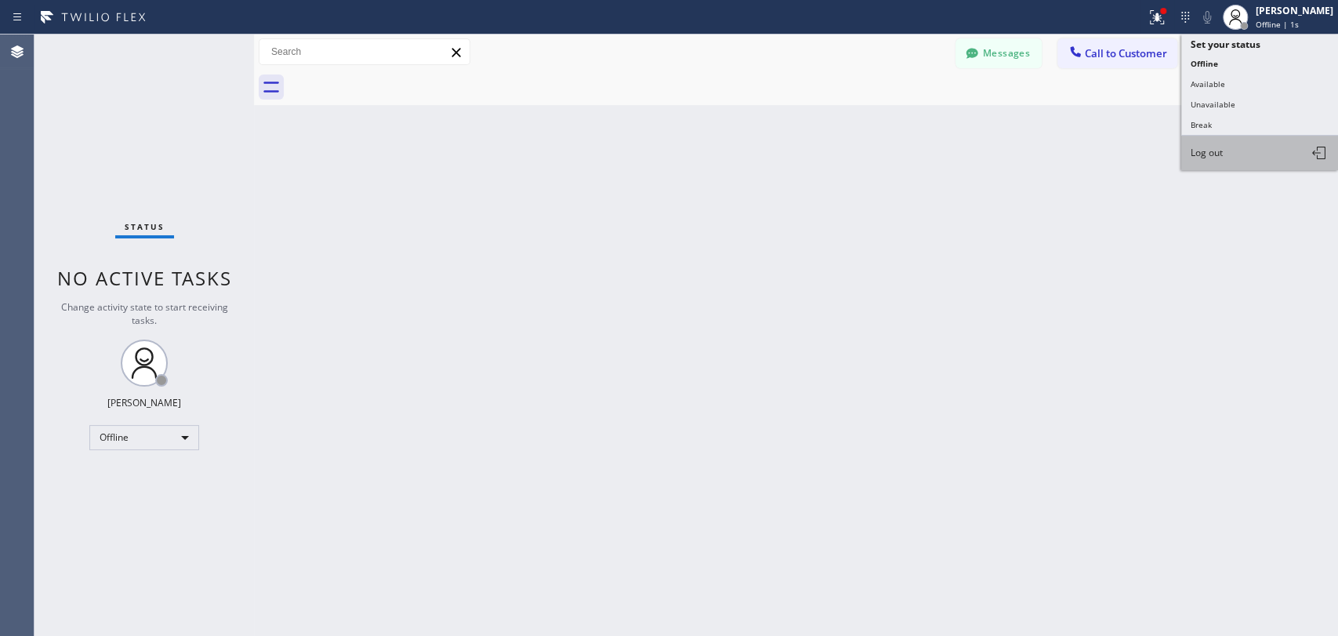
click at [1221, 147] on span "Log out" at bounding box center [1207, 152] width 32 height 13
